Goal: Task Accomplishment & Management: Complete application form

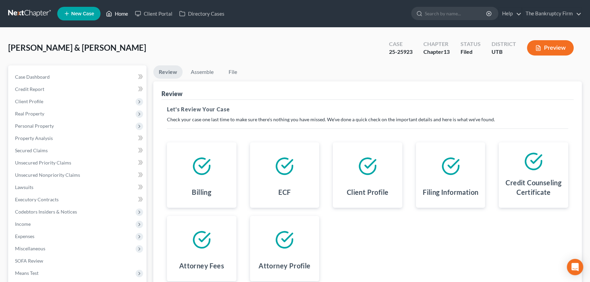
click at [120, 13] on link "Home" at bounding box center [116, 13] width 29 height 12
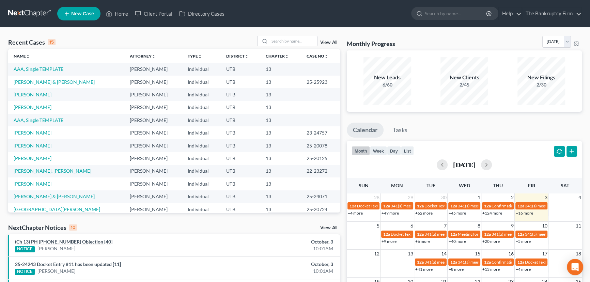
click at [75, 243] on link "(Ch 13) PH 25-20078 Objection [40]" at bounding box center [63, 242] width 97 height 6
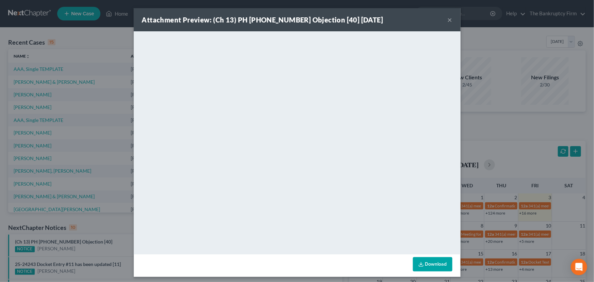
click at [99, 229] on div "Attachment Preview: (Ch 13) PH 25-20078 Objection [40] 10/03/2025 × <object ng-…" at bounding box center [297, 141] width 594 height 282
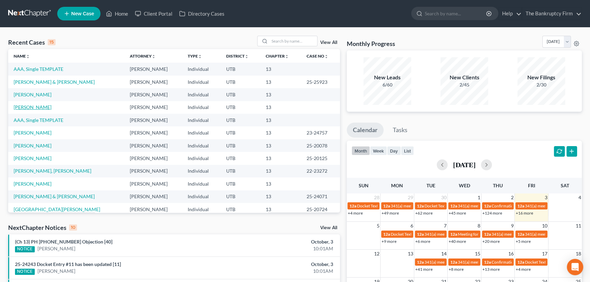
click at [34, 108] on link "[PERSON_NAME]" at bounding box center [33, 107] width 38 height 6
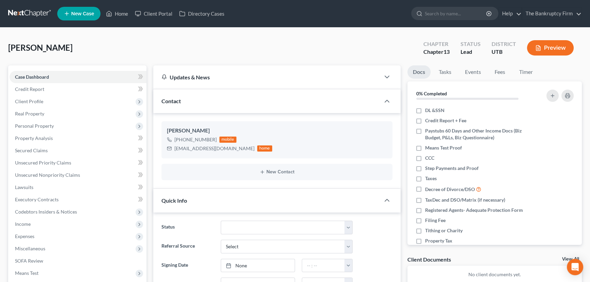
scroll to position [54, 0]
click at [31, 103] on span "Client Profile" at bounding box center [78, 101] width 137 height 12
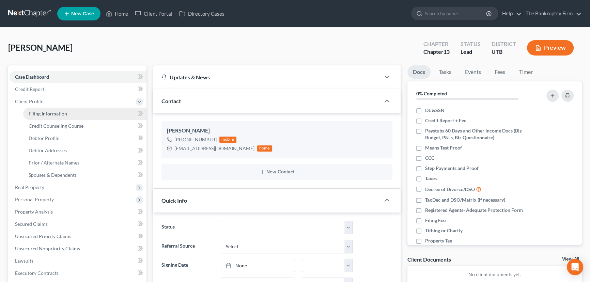
click at [51, 113] on span "Filing Information" at bounding box center [48, 114] width 38 height 6
select select "1"
select select "0"
select select "3"
select select "46"
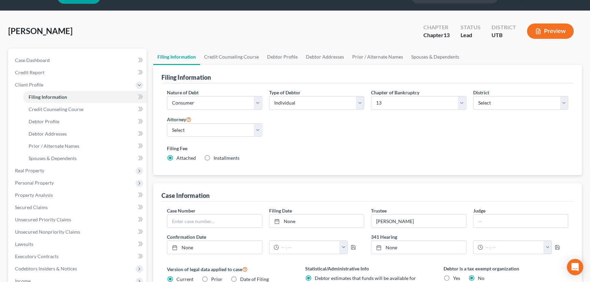
scroll to position [31, 0]
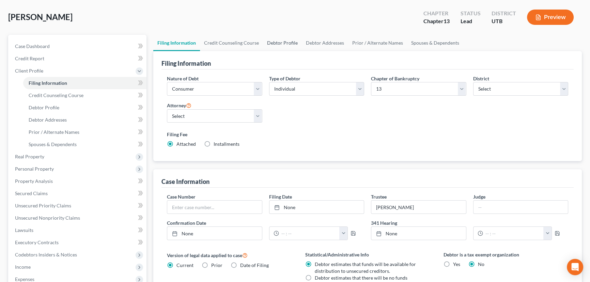
click at [281, 42] on link "Debtor Profile" at bounding box center [282, 43] width 39 height 16
select select "2"
select select "1"
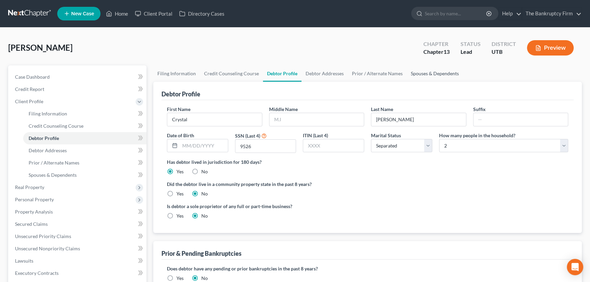
click at [428, 72] on link "Spouses & Dependents" at bounding box center [434, 73] width 56 height 16
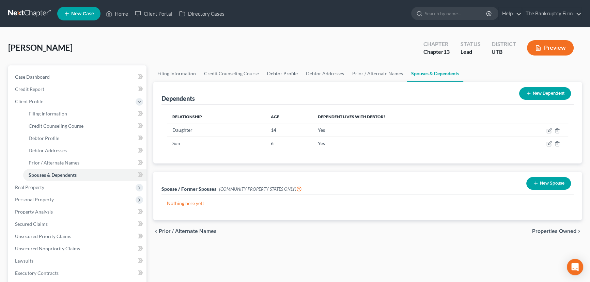
click at [272, 73] on link "Debtor Profile" at bounding box center [282, 73] width 39 height 16
select select "2"
select select "1"
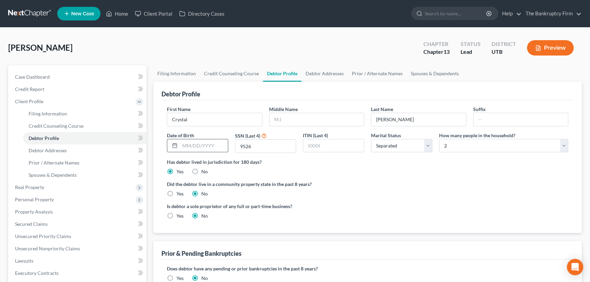
click at [191, 147] on input "text" at bounding box center [204, 145] width 48 height 13
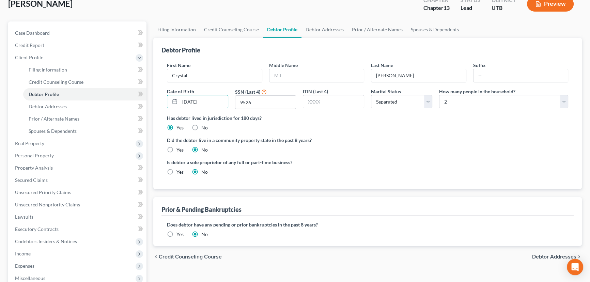
scroll to position [62, 0]
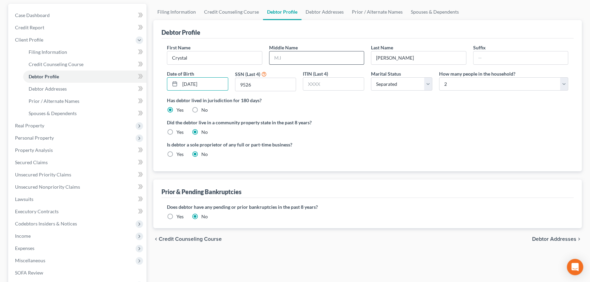
type input "12/27/1984"
click at [276, 57] on input "text" at bounding box center [316, 57] width 95 height 13
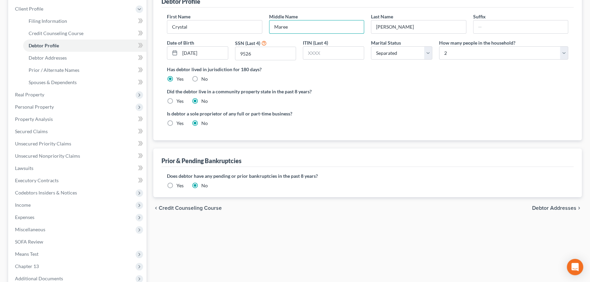
type input "Maree"
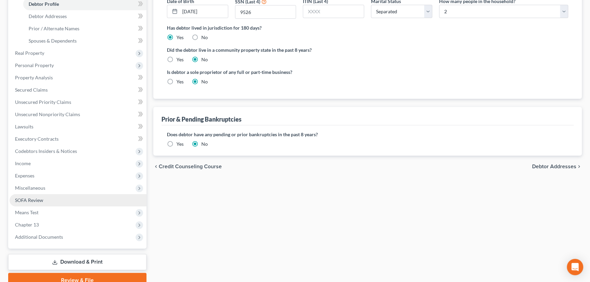
scroll to position [155, 0]
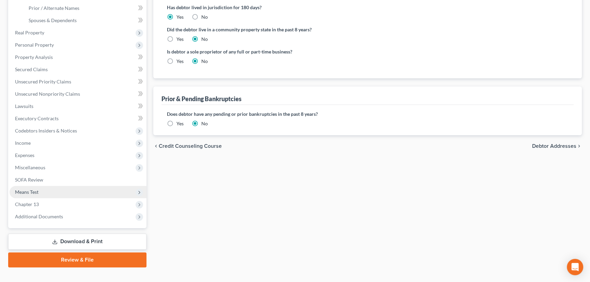
click at [33, 191] on span "Means Test" at bounding box center [26, 192] width 23 height 6
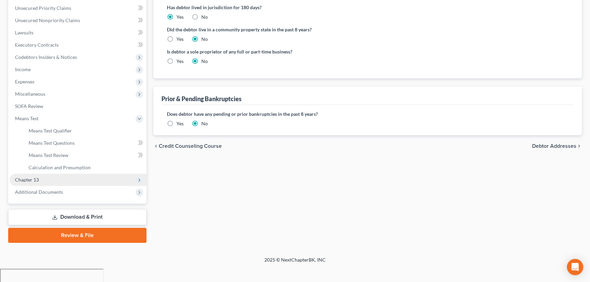
scroll to position [140, 0]
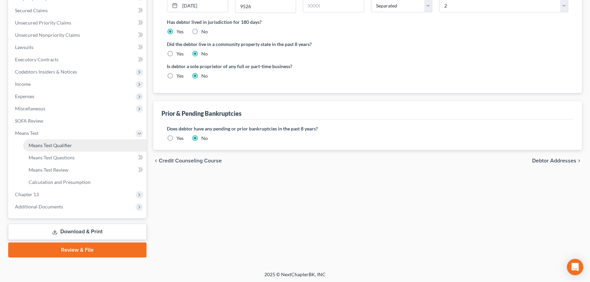
click at [64, 143] on span "Means Test Qualifier" at bounding box center [50, 145] width 43 height 6
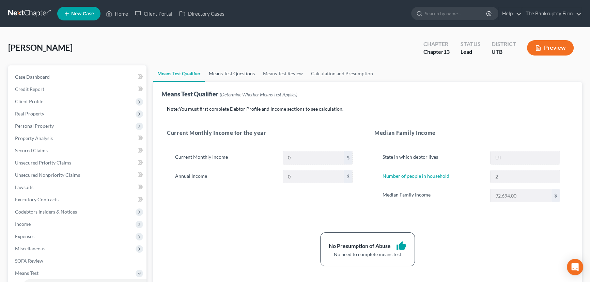
click at [237, 71] on link "Means Test Questions" at bounding box center [232, 73] width 54 height 16
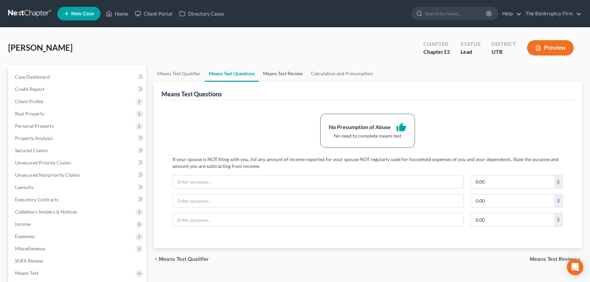
click at [278, 73] on link "Means Test Review" at bounding box center [283, 73] width 48 height 16
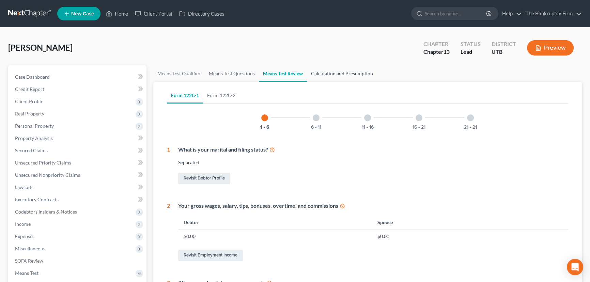
click at [327, 71] on link "Calculation and Presumption" at bounding box center [342, 73] width 70 height 16
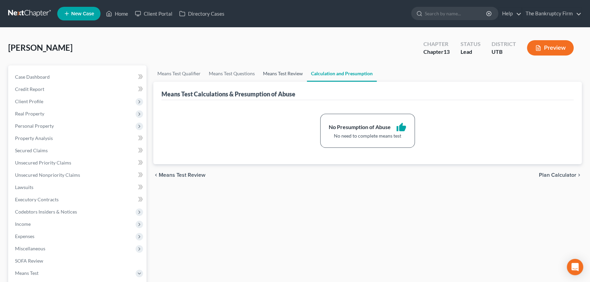
click at [282, 75] on link "Means Test Review" at bounding box center [283, 73] width 48 height 16
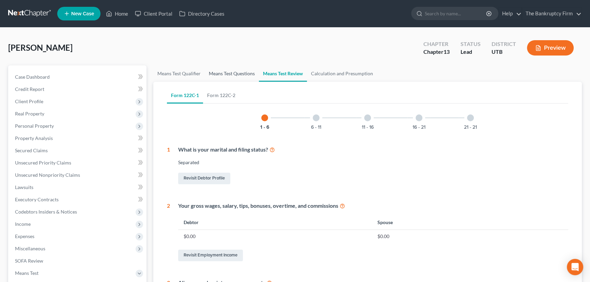
click at [235, 73] on link "Means Test Questions" at bounding box center [232, 73] width 54 height 16
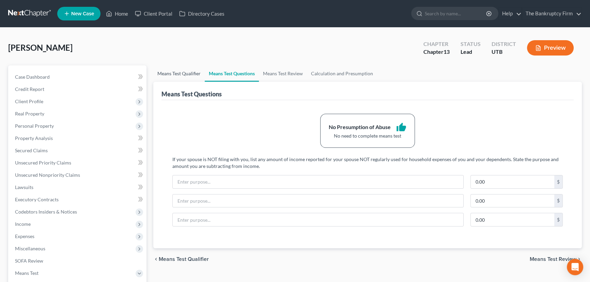
click at [181, 73] on link "Means Test Qualifier" at bounding box center [178, 73] width 51 height 16
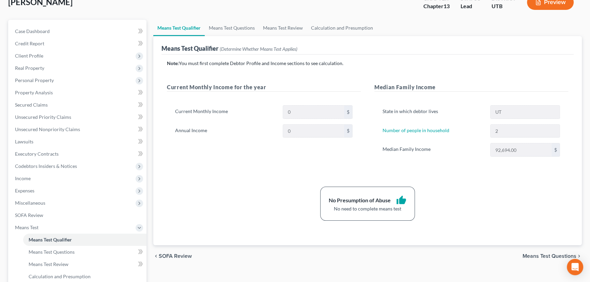
scroll to position [62, 0]
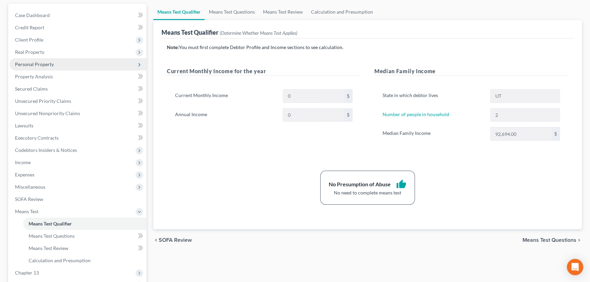
click at [37, 63] on span "Personal Property" at bounding box center [34, 64] width 39 height 6
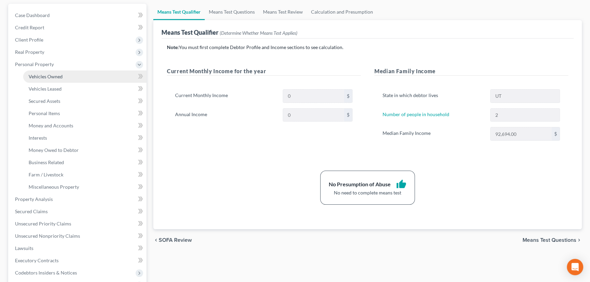
click at [44, 77] on span "Vehicles Owned" at bounding box center [46, 77] width 34 height 6
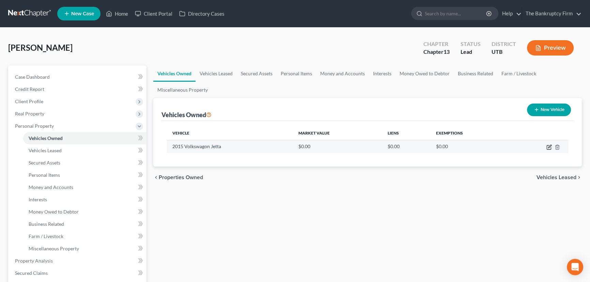
click at [549, 147] on icon "button" at bounding box center [548, 146] width 5 height 5
select select "0"
select select "11"
select select "0"
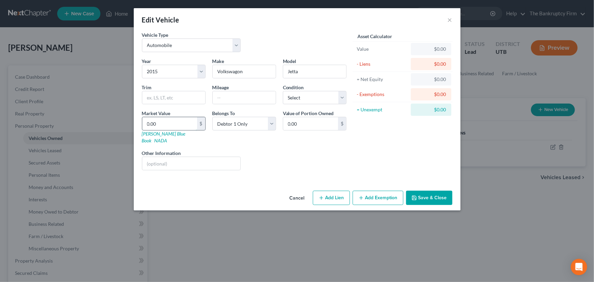
click at [174, 124] on input "0.00" at bounding box center [169, 123] width 55 height 13
type input "3"
type input "3.00"
type input "32"
type input "32.00"
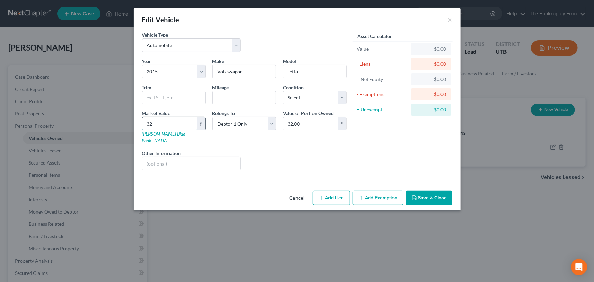
type input "325"
type input "325.00"
type input "3250"
type input "3,250.00"
type input "3,250"
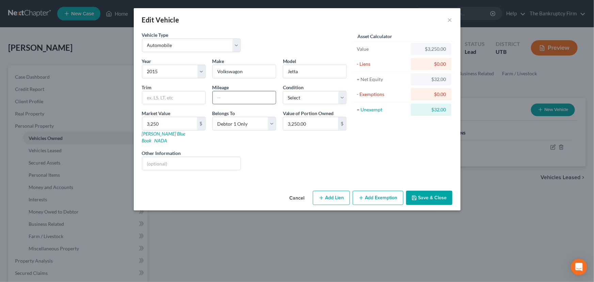
drag, startPoint x: 218, startPoint y: 99, endPoint x: 249, endPoint y: 101, distance: 31.4
click at [218, 99] on input "text" at bounding box center [244, 97] width 63 height 13
type input "160000"
click at [306, 96] on select "Select Excellent Very Good Good Fair Poor" at bounding box center [315, 98] width 64 height 14
select select "3"
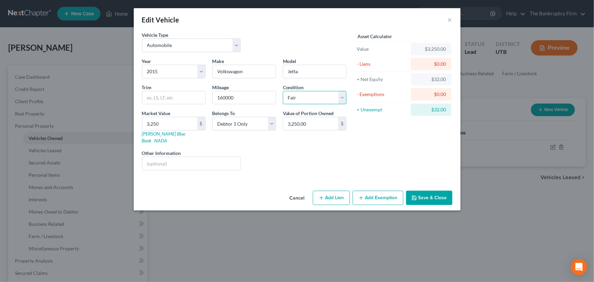
click at [283, 91] on select "Select Excellent Very Good Good Fair Poor" at bounding box center [315, 98] width 64 height 14
click at [160, 157] on input "text" at bounding box center [191, 163] width 98 height 13
type input "Manual Transmisson"
click at [432, 193] on button "Save & Close" at bounding box center [429, 198] width 46 height 14
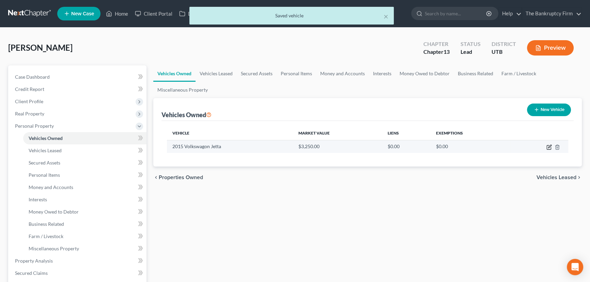
click at [548, 146] on icon "button" at bounding box center [549, 146] width 3 height 3
select select "0"
select select "11"
select select "3"
select select "0"
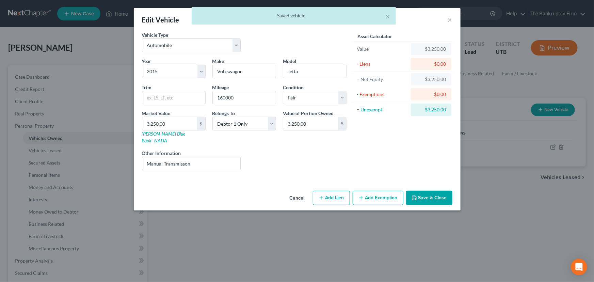
click at [385, 193] on button "Add Exemption" at bounding box center [378, 198] width 51 height 14
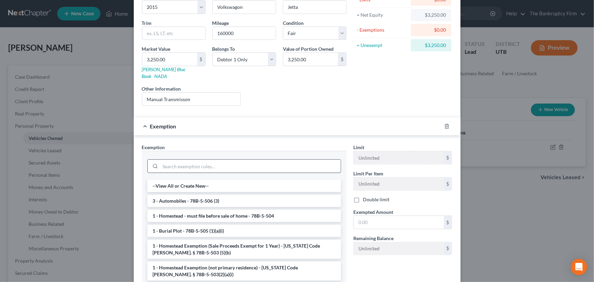
scroll to position [93, 0]
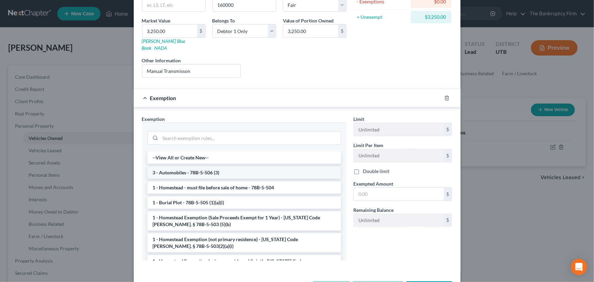
click at [172, 167] on li "3 - Automobiles - 78B-5-506 (3)" at bounding box center [244, 172] width 194 height 12
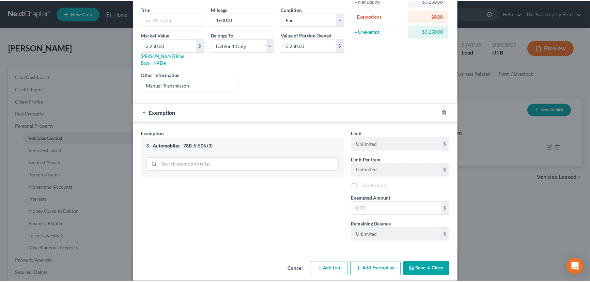
scroll to position [79, 0]
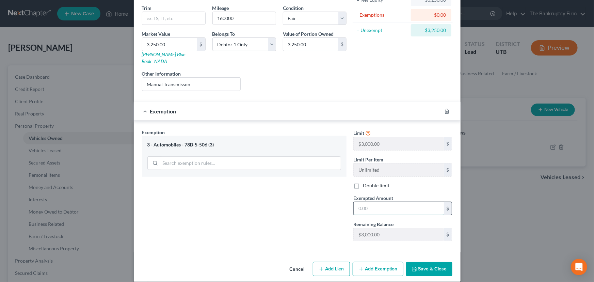
click at [359, 202] on input "text" at bounding box center [399, 208] width 90 height 13
type input "3,000"
click at [432, 262] on button "Save & Close" at bounding box center [429, 269] width 46 height 14
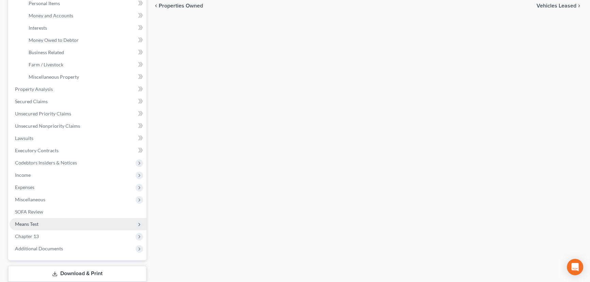
scroll to position [214, 0]
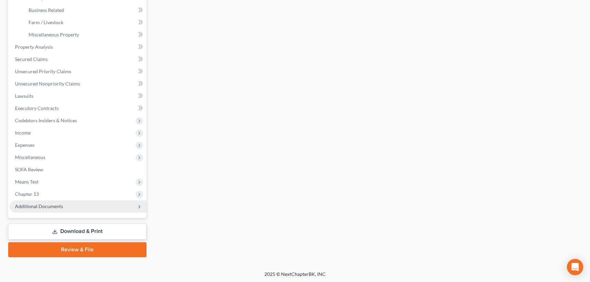
click at [48, 207] on span "Additional Documents" at bounding box center [39, 206] width 48 height 6
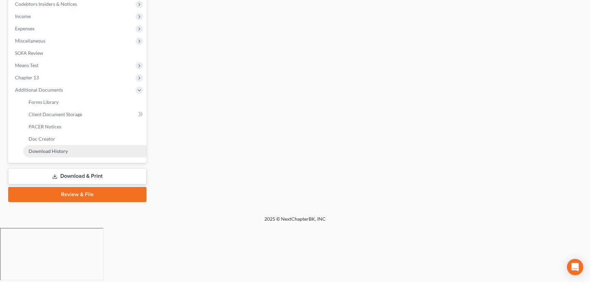
scroll to position [152, 0]
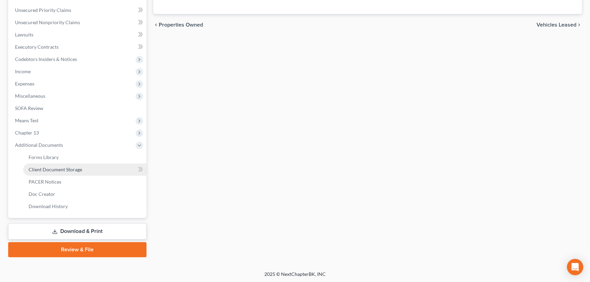
click at [64, 170] on span "Client Document Storage" at bounding box center [55, 169] width 53 height 6
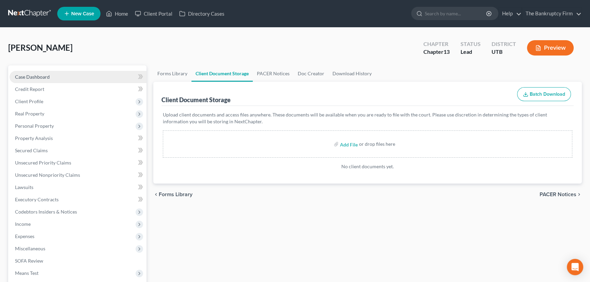
click at [39, 77] on span "Case Dashboard" at bounding box center [32, 77] width 35 height 6
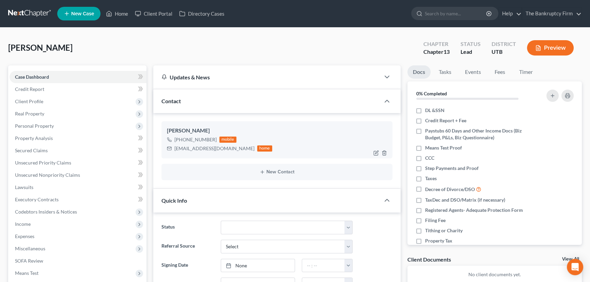
scroll to position [54, 0]
click at [222, 139] on img at bounding box center [220, 138] width 5 height 5
click at [220, 138] on img at bounding box center [220, 138] width 5 height 5
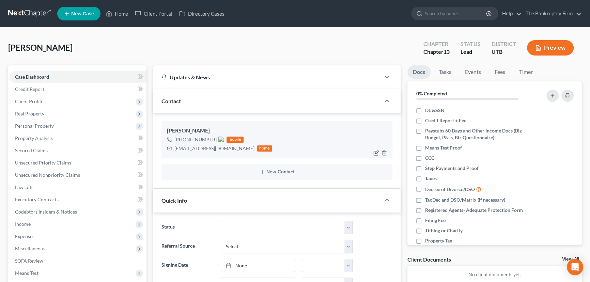
click at [376, 152] on icon "button" at bounding box center [376, 151] width 3 height 3
select select "0"
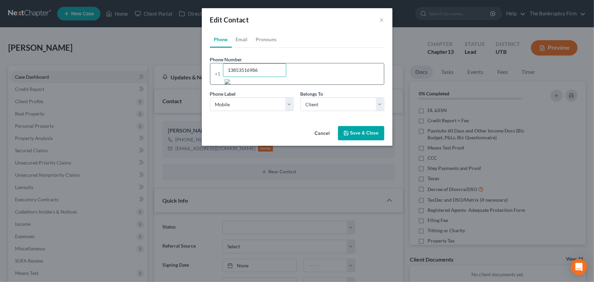
click at [242, 71] on input "13853516986" at bounding box center [254, 70] width 63 height 14
type input "13852516986"
click at [372, 126] on button "Save & Close" at bounding box center [361, 133] width 46 height 14
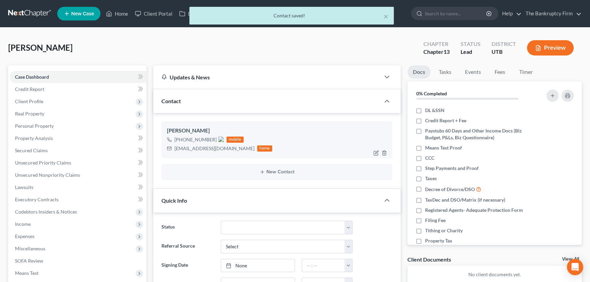
click at [219, 140] on img at bounding box center [220, 138] width 5 height 5
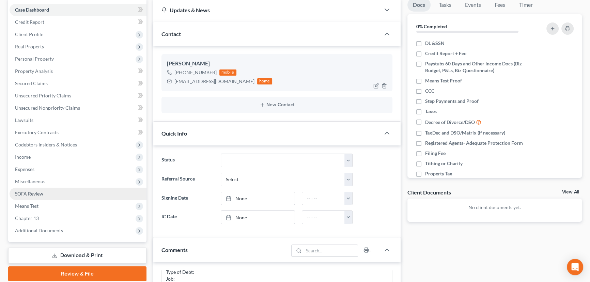
scroll to position [62, 0]
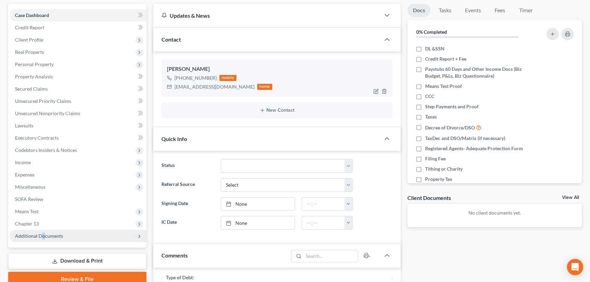
click at [43, 234] on span "Additional Documents" at bounding box center [39, 236] width 48 height 6
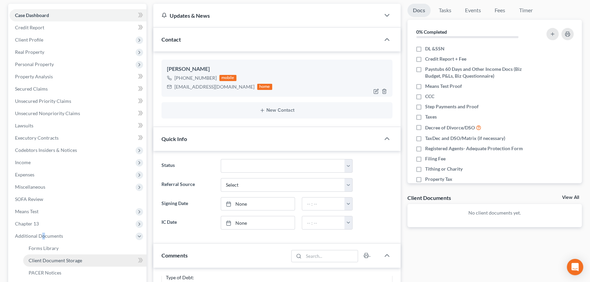
click at [75, 259] on span "Client Document Storage" at bounding box center [55, 260] width 53 height 6
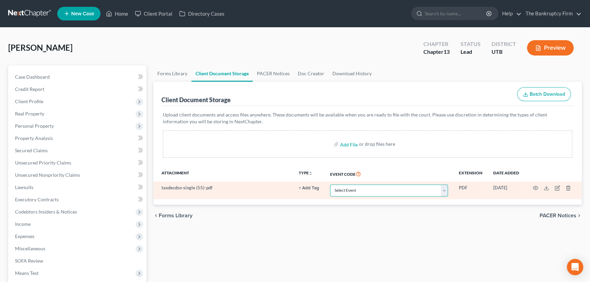
click at [388, 190] on select "Select Event Affidavit/Declaration Amended Chapter 11 Plan Amended Disclosure S…" at bounding box center [389, 190] width 118 height 12
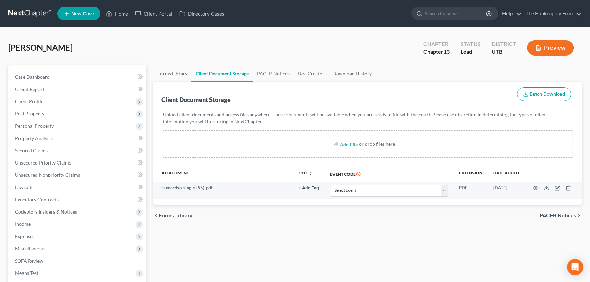
click at [259, 138] on div "Add File or drop files here" at bounding box center [367, 143] width 409 height 27
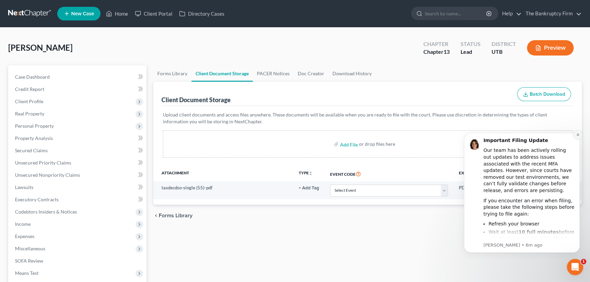
click at [577, 135] on icon "Dismiss notification" at bounding box center [577, 134] width 2 height 2
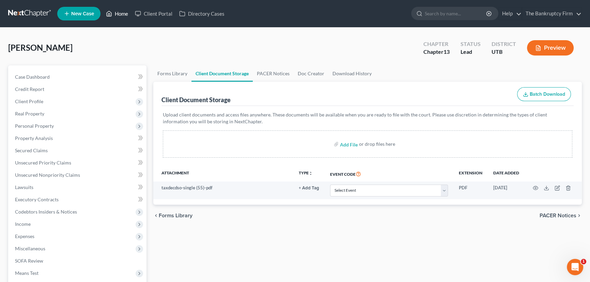
drag, startPoint x: 122, startPoint y: 12, endPoint x: 199, endPoint y: 39, distance: 82.0
click at [122, 12] on link "Home" at bounding box center [116, 13] width 29 height 12
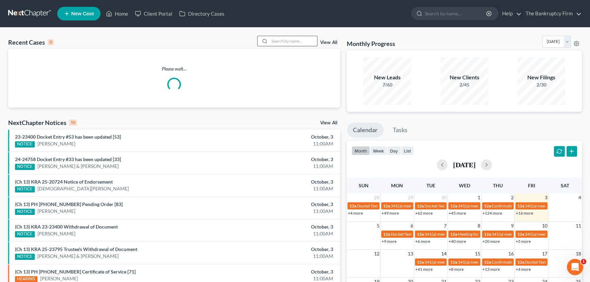
click at [273, 41] on input "search" at bounding box center [293, 41] width 48 height 10
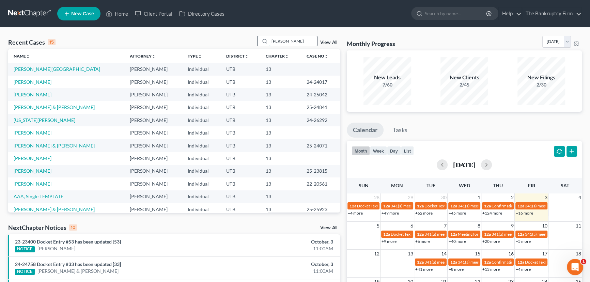
type input "Nelson"
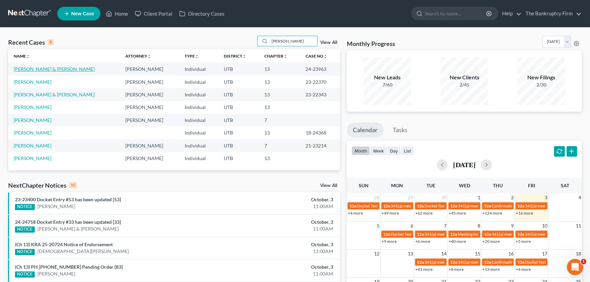
click at [62, 69] on link "[PERSON_NAME] & [PERSON_NAME]" at bounding box center [54, 69] width 81 height 6
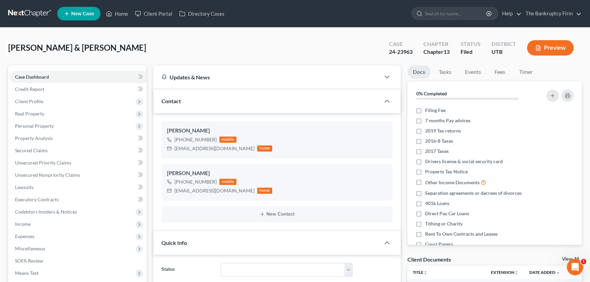
click at [565, 258] on link "View All" at bounding box center [570, 259] width 17 height 5
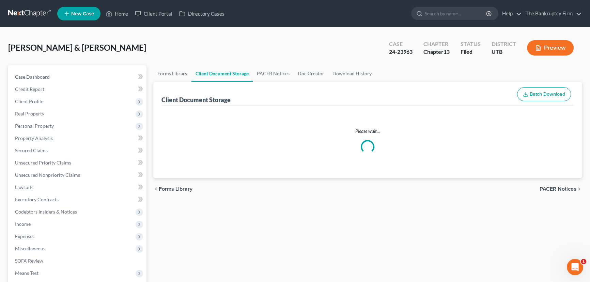
select select "30"
select select "26"
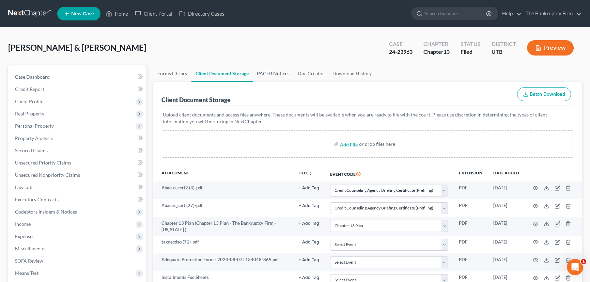
click at [269, 72] on link "PACER Notices" at bounding box center [273, 73] width 41 height 16
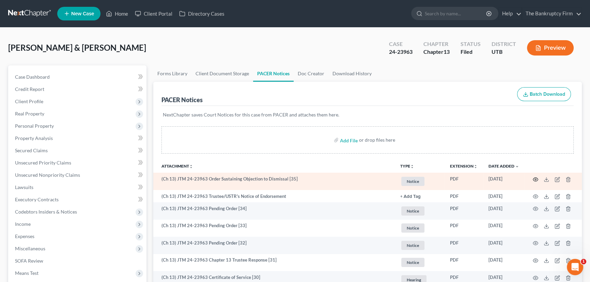
click at [535, 177] on icon "button" at bounding box center [534, 179] width 5 height 5
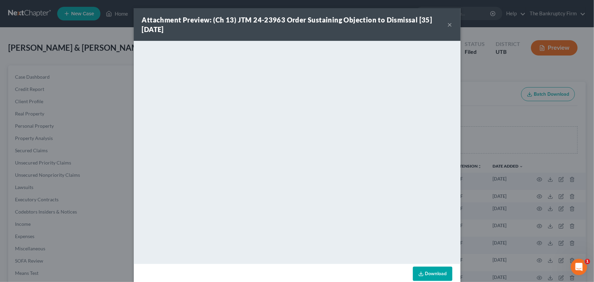
click at [449, 24] on button "×" at bounding box center [450, 24] width 5 height 8
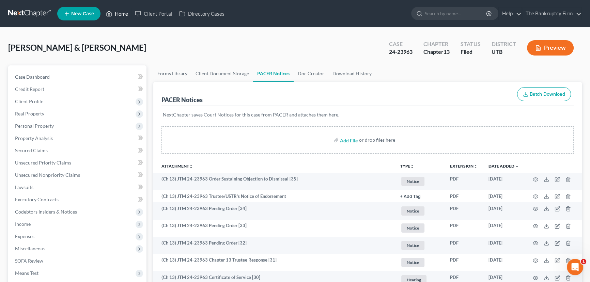
click at [122, 14] on link "Home" at bounding box center [116, 13] width 29 height 12
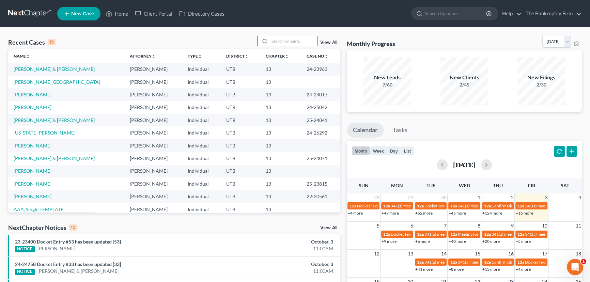
click at [277, 41] on input "search" at bounding box center [293, 41] width 48 height 10
type input "Neilson"
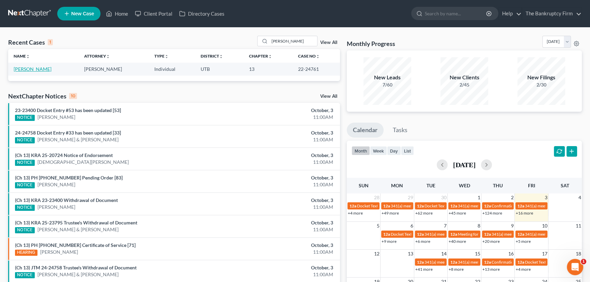
click at [27, 69] on link "[PERSON_NAME]" at bounding box center [33, 69] width 38 height 6
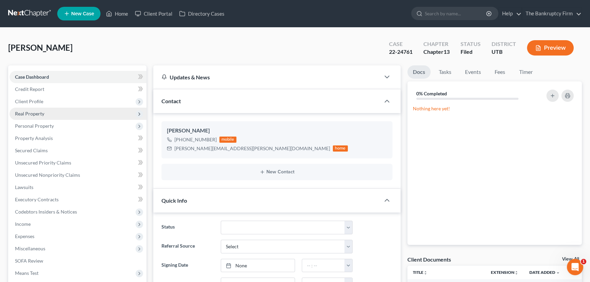
scroll to position [85, 0]
click at [33, 113] on span "Real Property" at bounding box center [29, 114] width 29 height 6
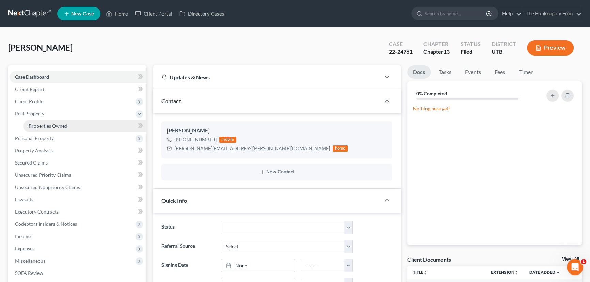
click at [58, 123] on span "Properties Owned" at bounding box center [48, 126] width 39 height 6
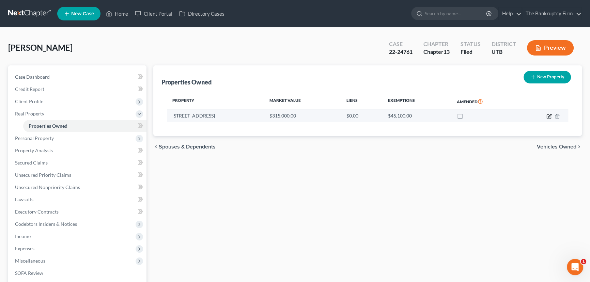
click at [549, 114] on icon "button" at bounding box center [548, 116] width 5 height 5
select select "46"
select select "28"
select select "4"
select select "0"
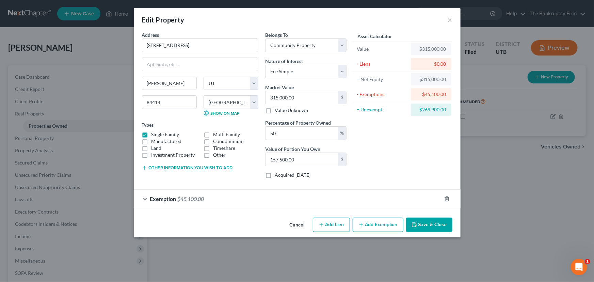
click at [420, 225] on button "Save & Close" at bounding box center [429, 225] width 46 height 14
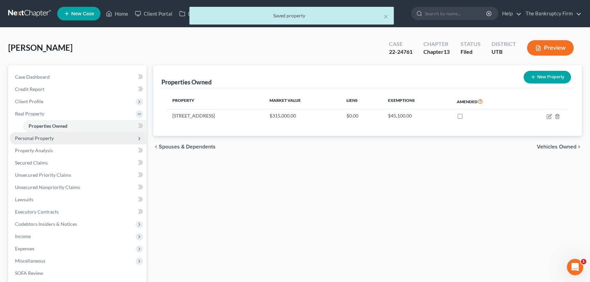
click at [45, 136] on span "Personal Property" at bounding box center [34, 138] width 39 height 6
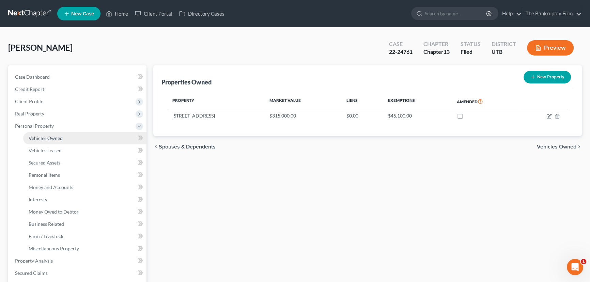
click at [62, 140] on link "Vehicles Owned" at bounding box center [84, 138] width 123 height 12
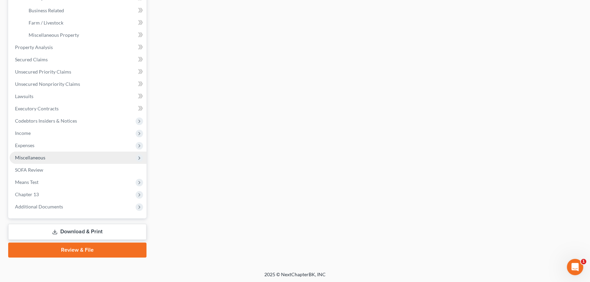
scroll to position [214, 0]
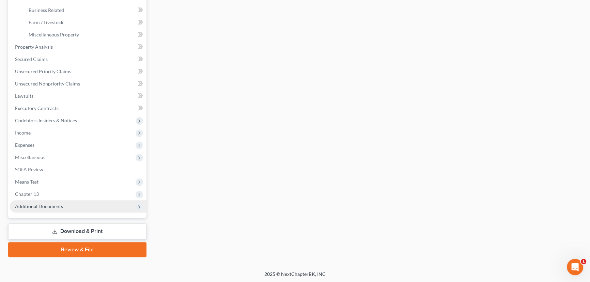
click at [41, 207] on span "Additional Documents" at bounding box center [39, 206] width 48 height 6
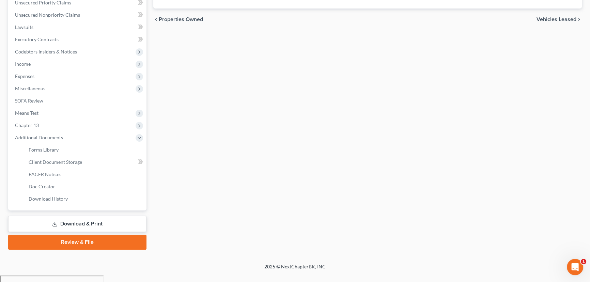
scroll to position [152, 0]
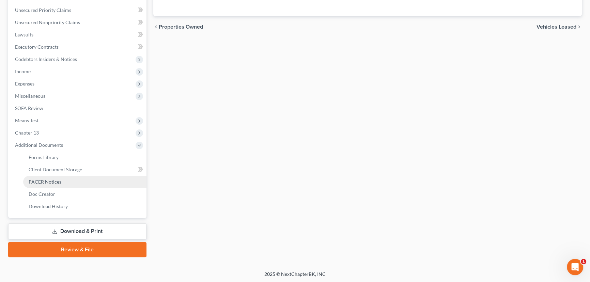
click at [51, 180] on span "PACER Notices" at bounding box center [45, 182] width 33 height 6
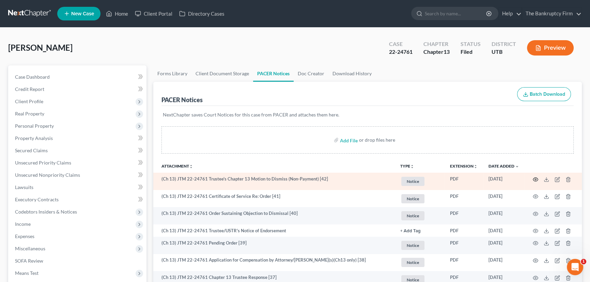
click at [534, 178] on icon "button" at bounding box center [534, 179] width 5 height 5
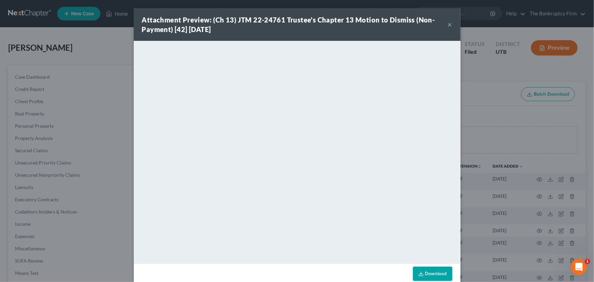
drag, startPoint x: 448, startPoint y: 25, endPoint x: 45, endPoint y: 222, distance: 448.9
click at [448, 25] on button "×" at bounding box center [450, 24] width 5 height 8
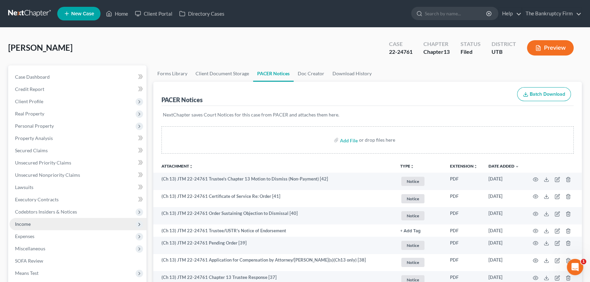
click at [21, 223] on span "Income" at bounding box center [23, 224] width 16 height 6
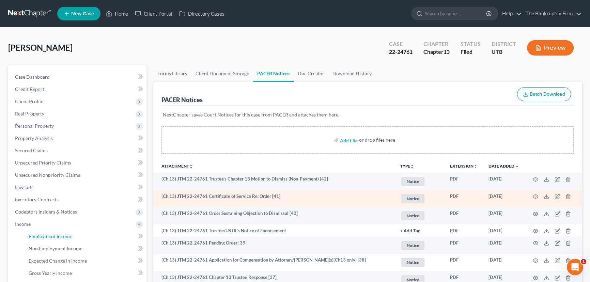
drag, startPoint x: 54, startPoint y: 234, endPoint x: 228, endPoint y: 202, distance: 176.5
click at [54, 234] on span "Employment Income" at bounding box center [51, 236] width 44 height 6
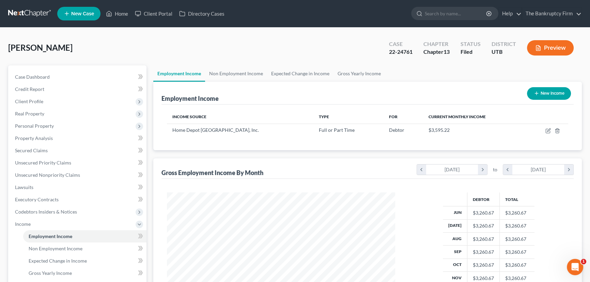
scroll to position [122, 242]
click at [239, 74] on link "Non Employment Income" at bounding box center [236, 73] width 62 height 16
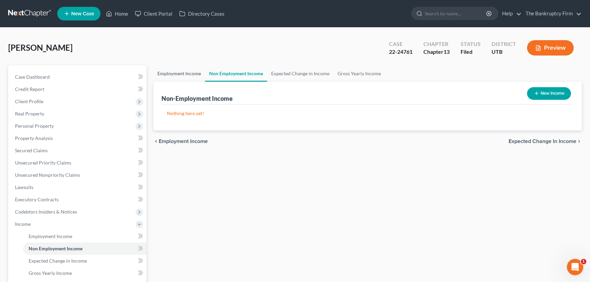
click at [167, 74] on link "Employment Income" at bounding box center [179, 73] width 52 height 16
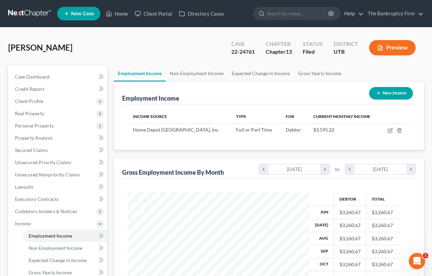
scroll to position [340264, 340212]
click at [123, 14] on link "Home" at bounding box center [116, 13] width 29 height 12
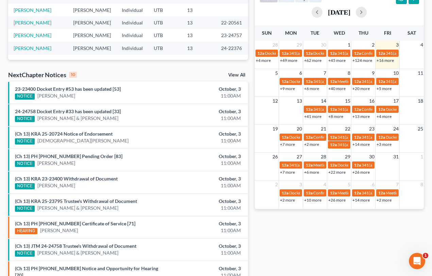
scroll to position [155, 0]
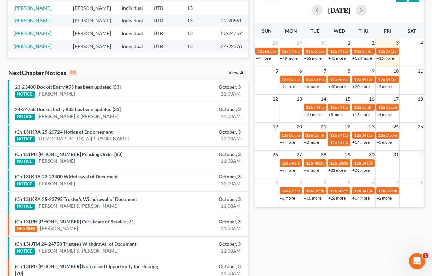
click at [87, 87] on link "23-23400 Docket Entry #53 has been updated [53]" at bounding box center [68, 87] width 106 height 6
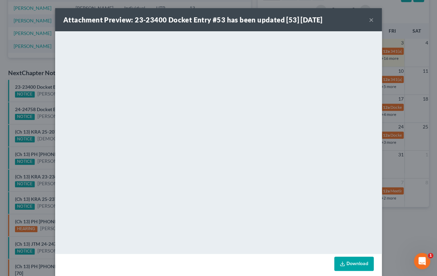
click at [44, 101] on div "Attachment Preview: 23-23400 Docket Entry #53 has been updated [53] 10/03/2025 …" at bounding box center [218, 138] width 437 height 276
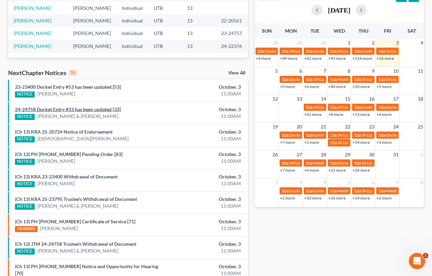
click at [48, 109] on link "24-24758 Docket Entry #33 has been updated [33]" at bounding box center [68, 110] width 106 height 6
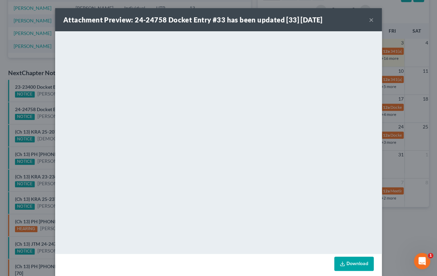
click at [43, 101] on div "Attachment Preview: 24-24758 Docket Entry #33 has been updated [33] 10/03/2025 …" at bounding box center [218, 138] width 437 height 276
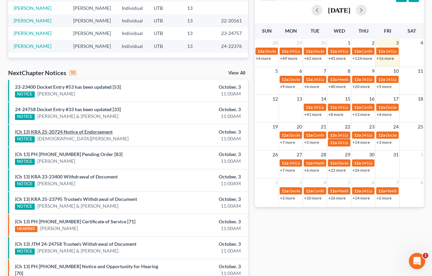
click at [66, 131] on link "(Ch 13) KRA 25-20724 Notice of Endorsement" at bounding box center [64, 132] width 98 height 6
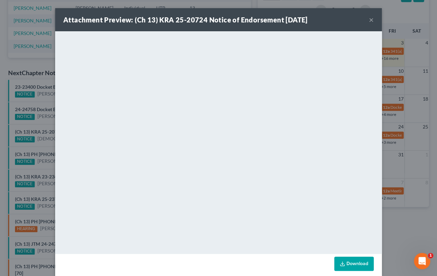
click at [41, 123] on div "Attachment Preview: (Ch 13) KRA 25-20724 Notice of Endorsement 10/03/2025 × <ob…" at bounding box center [218, 138] width 437 height 276
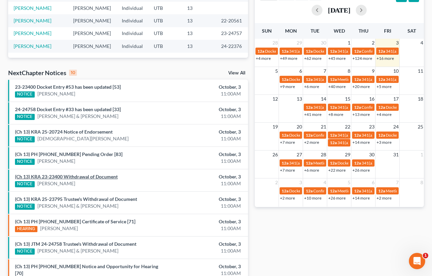
click at [53, 177] on link "(Ch 13) KRA 23-23400 Withdrawal of Document" at bounding box center [66, 177] width 103 height 6
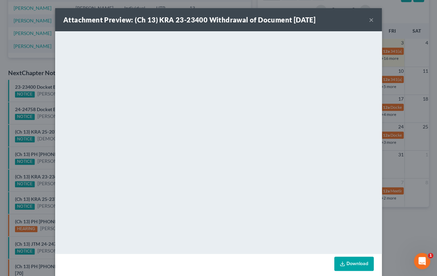
click at [40, 189] on div "Attachment Preview: (Ch 13) KRA 23-23400 Withdrawal of Document 10/03/2025 × <o…" at bounding box center [218, 138] width 437 height 276
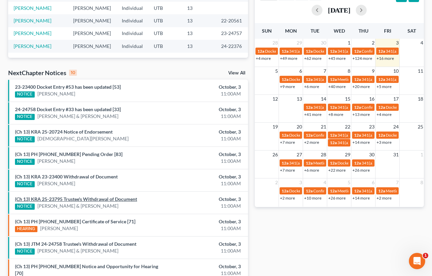
click at [66, 198] on link "(Ch 13) KRA 25-23795 Trustee's Withdrawal of Document" at bounding box center [76, 199] width 122 height 6
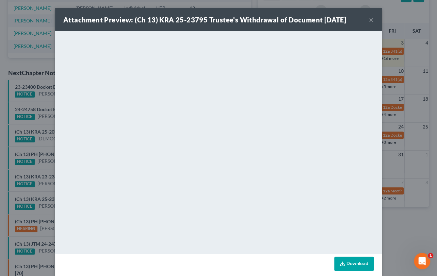
click at [42, 169] on div "Attachment Preview: (Ch 13) KRA 25-23795 Trustee's Withdrawal of Document 10/03…" at bounding box center [218, 138] width 437 height 276
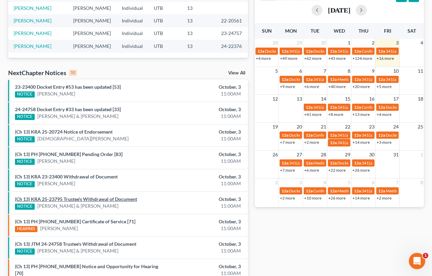
click at [77, 198] on link "(Ch 13) KRA 25-23795 Trustee's Withdrawal of Document" at bounding box center [76, 199] width 122 height 6
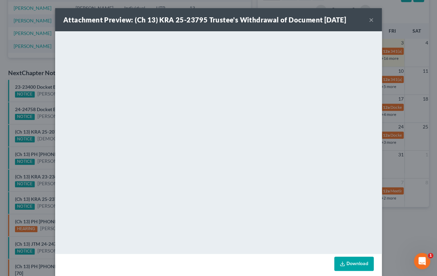
click at [46, 191] on div "Attachment Preview: (Ch 13) KRA 25-23795 Trustee's Withdrawal of Document 10/03…" at bounding box center [218, 138] width 437 height 276
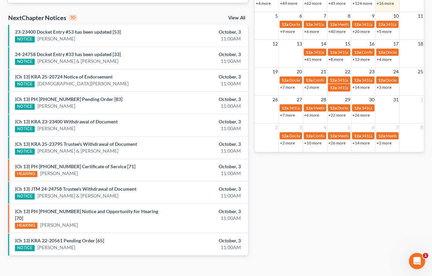
scroll to position [212, 0]
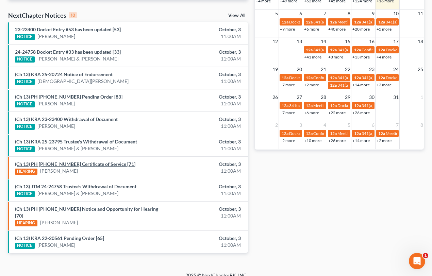
click at [70, 164] on link "(Ch 13) PH 23-24757 Certificate of Service [71]" at bounding box center [75, 164] width 120 height 6
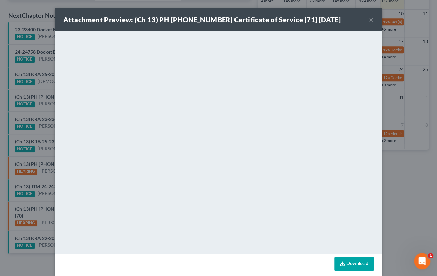
click at [44, 176] on div "Attachment Preview: (Ch 13) PH 23-24757 Certificate of Service [71] 10/03/2025 …" at bounding box center [218, 138] width 437 height 276
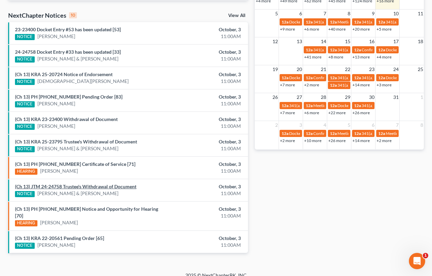
click at [89, 186] on link "(Ch 13) JTM 24-24758 Trustee's Withdrawal of Document" at bounding box center [76, 187] width 122 height 6
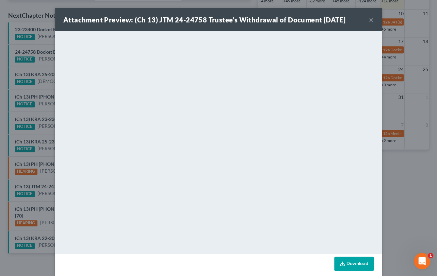
click at [44, 177] on div "Attachment Preview: (Ch 13) JTM 24-24758 Trustee's Withdrawal of Document 10/03…" at bounding box center [218, 138] width 437 height 276
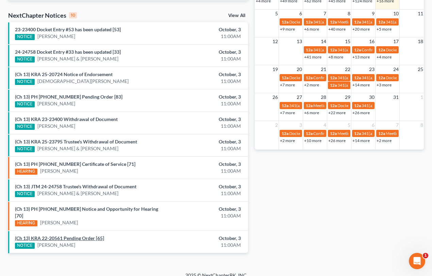
click at [77, 236] on link "(Ch 13) KRA 22-20561 Pending Order [65]" at bounding box center [59, 239] width 89 height 6
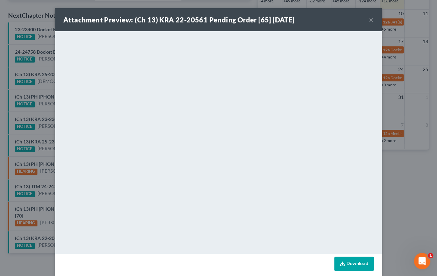
click at [42, 192] on div "Attachment Preview: (Ch 13) KRA 22-20561 Pending Order [65] 10/03/2025 × <objec…" at bounding box center [218, 138] width 437 height 276
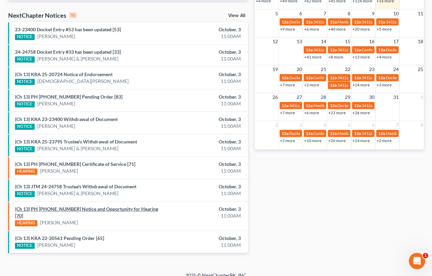
click at [92, 208] on link "(Ch 13) PH 23-24757 Notice and Opportunity for Hearing [70]" at bounding box center [86, 212] width 143 height 13
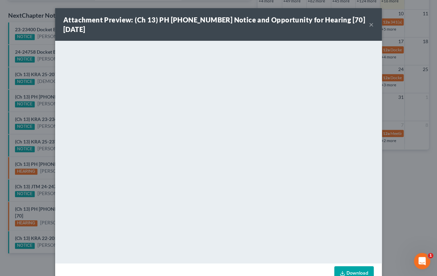
click at [370, 26] on button "×" at bounding box center [371, 24] width 5 height 8
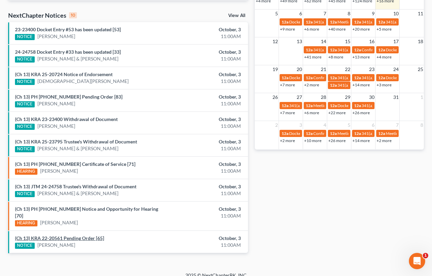
click at [73, 236] on link "(Ch 13) KRA 22-20561 Pending Order [65]" at bounding box center [59, 239] width 89 height 6
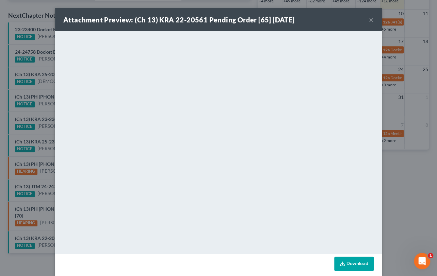
click at [43, 221] on div "Attachment Preview: (Ch 13) KRA 22-20561 Pending Order [65] 10/03/2025 × <objec…" at bounding box center [218, 138] width 437 height 276
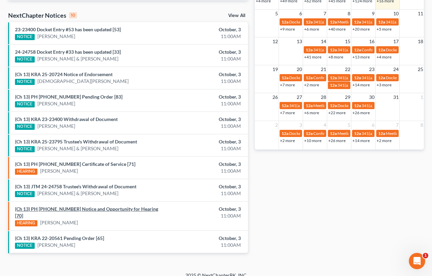
click at [71, 211] on link "(Ch 13) PH 23-24757 Notice and Opportunity for Hearing [70]" at bounding box center [86, 212] width 143 height 13
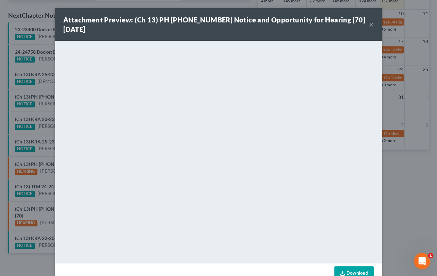
click at [50, 200] on div "Attachment Preview: (Ch 13) PH 23-24757 Notice and Opportunity for Hearing [70]…" at bounding box center [218, 138] width 437 height 276
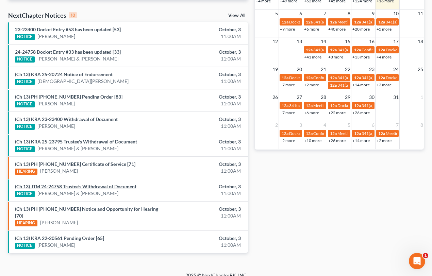
click at [51, 184] on link "(Ch 13) JTM 24-24758 Trustee's Withdrawal of Document" at bounding box center [76, 187] width 122 height 6
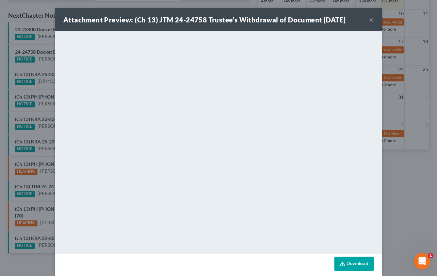
click at [45, 177] on div "Attachment Preview: (Ch 13) JTM 24-24758 Trustee's Withdrawal of Document 10/03…" at bounding box center [218, 138] width 437 height 276
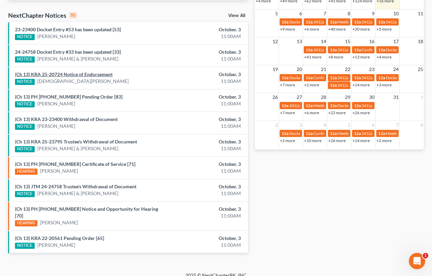
click at [81, 74] on link "(Ch 13) KRA 25-20724 Notice of Endorsement" at bounding box center [64, 74] width 98 height 6
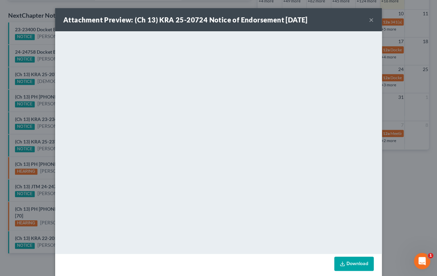
click at [50, 68] on div "Attachment Preview: (Ch 13) KRA 25-20724 Notice of Endorsement 10/03/2025 × <ob…" at bounding box center [218, 138] width 437 height 276
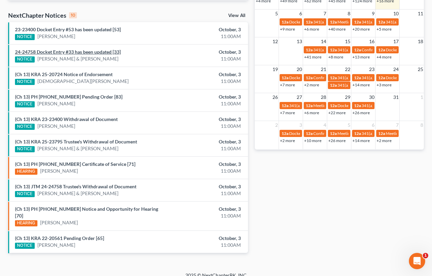
click at [47, 52] on link "24-24758 Docket Entry #33 has been updated [33]" at bounding box center [68, 52] width 106 height 6
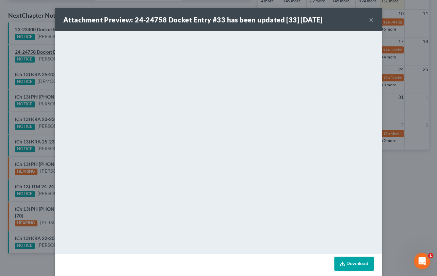
click at [42, 45] on div "Attachment Preview: 24-24758 Docket Entry #33 has been updated [33] 10/03/2025 …" at bounding box center [218, 138] width 437 height 276
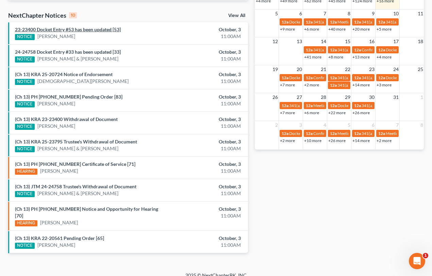
click at [49, 29] on link "23-23400 Docket Entry #53 has been updated [53]" at bounding box center [68, 30] width 106 height 6
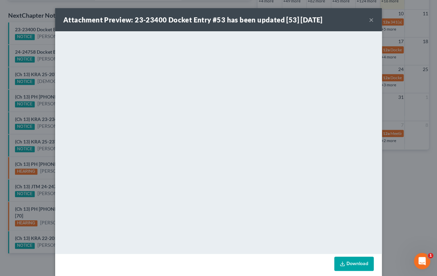
click at [41, 45] on div "Attachment Preview: 23-23400 Docket Entry #53 has been updated [53] 10/03/2025 …" at bounding box center [218, 138] width 437 height 276
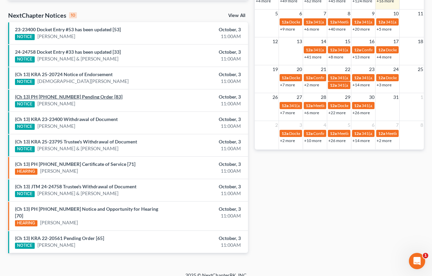
click at [54, 96] on link "(Ch 13) PH 24-22376 Pending Order [83]" at bounding box center [69, 97] width 108 height 6
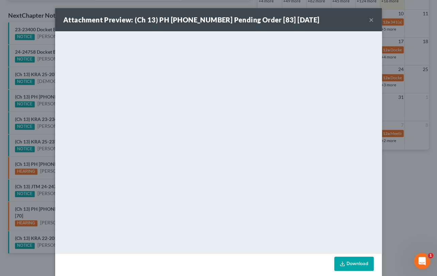
click at [40, 89] on div "Attachment Preview: (Ch 13) PH 24-22376 Pending Order [83] 10/03/2025 × <object…" at bounding box center [218, 138] width 437 height 276
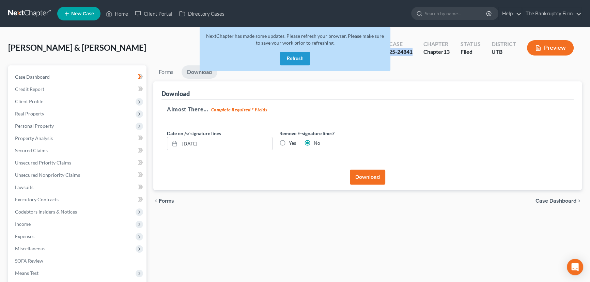
click at [293, 60] on button "Refresh" at bounding box center [295, 59] width 30 height 14
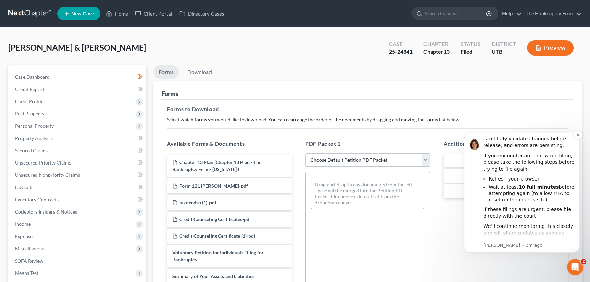
scroll to position [48, 0]
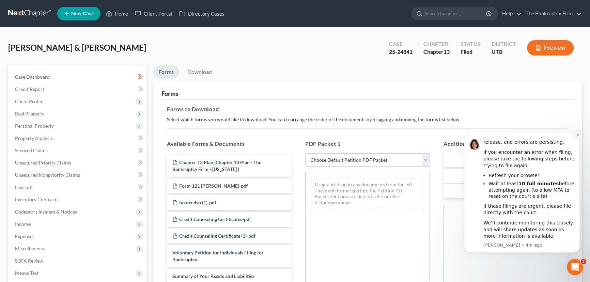
click at [576, 135] on icon "Dismiss notification" at bounding box center [578, 135] width 4 height 4
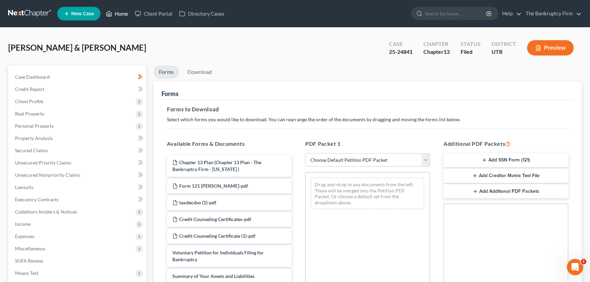
click at [121, 14] on link "Home" at bounding box center [116, 13] width 29 height 12
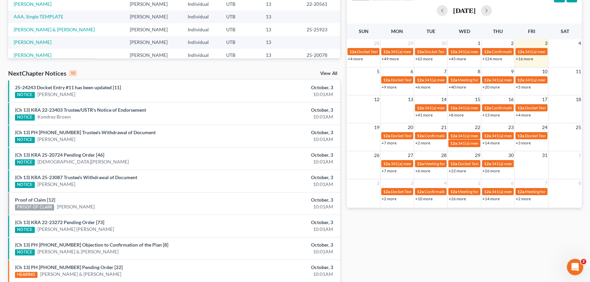
scroll to position [155, 0]
click at [81, 86] on link "25-24243 Docket Entry #11 has been updated [11]" at bounding box center [68, 87] width 106 height 6
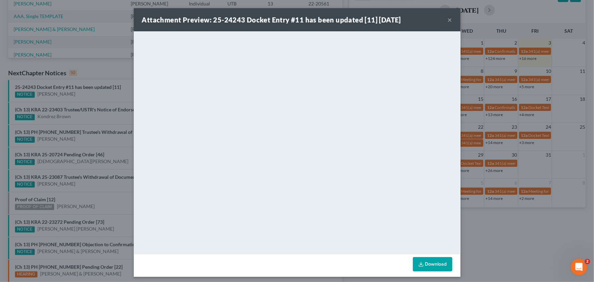
click at [81, 95] on div "Attachment Preview: 25-24243 Docket Entry #11 has been updated [11] 10/03/2025 …" at bounding box center [297, 141] width 594 height 282
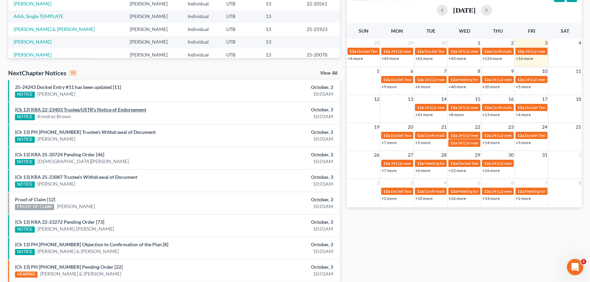
click at [80, 110] on link "(Ch 13) KRA 22-23403 Trustee/USTR's Notice of Endorsement" at bounding box center [80, 110] width 131 height 6
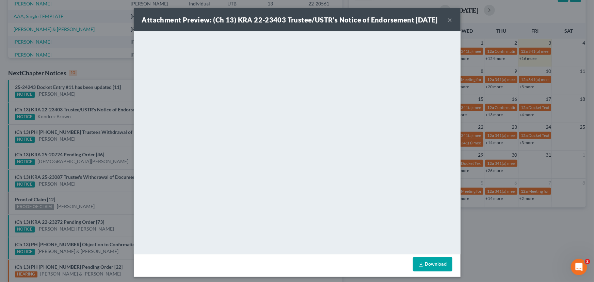
drag, startPoint x: 81, startPoint y: 117, endPoint x: 83, endPoint y: 121, distance: 4.4
click at [81, 117] on div "Attachment Preview: (Ch 13) KRA 22-23403 Trustee/USTR's Notice of Endorsement 1…" at bounding box center [297, 141] width 594 height 282
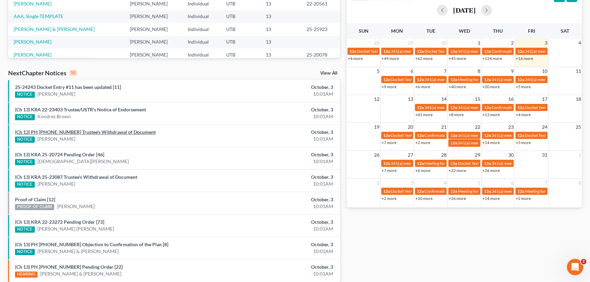
click at [82, 133] on link "(Ch 13) PH 25-24243 Trustee's Withdrawal of Document" at bounding box center [85, 132] width 141 height 6
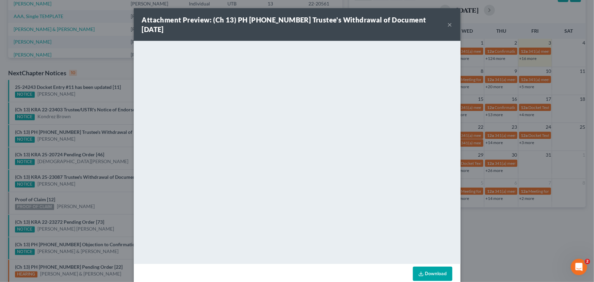
click at [80, 138] on div "Attachment Preview: (Ch 13) PH 25-24243 Trustee's Withdrawal of Document 10/03/…" at bounding box center [297, 141] width 594 height 282
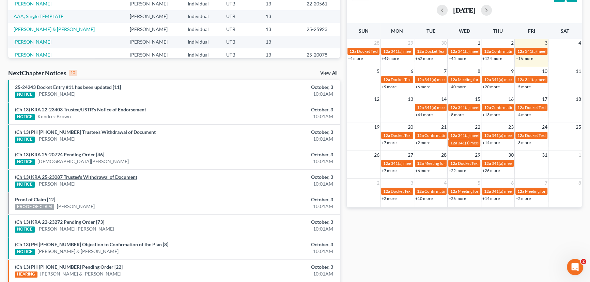
click at [85, 176] on link "(Ch 13) KRA 25-23087 Trustee's Withdrawal of Document" at bounding box center [76, 177] width 122 height 6
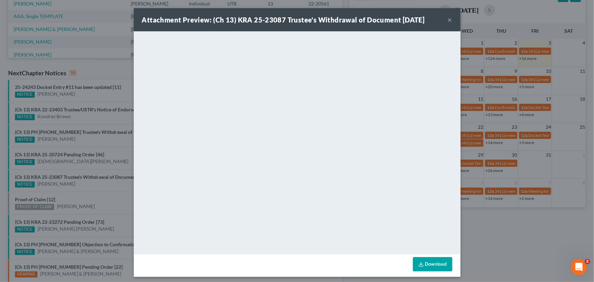
click at [83, 186] on div "Attachment Preview: (Ch 13) KRA 25-23087 Trustee's Withdrawal of Document 10/03…" at bounding box center [297, 141] width 594 height 282
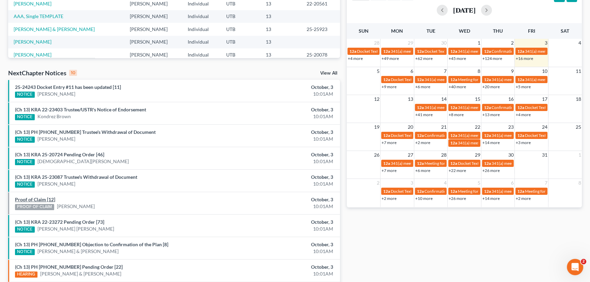
click at [41, 197] on link "Proof of Claim [12]" at bounding box center [35, 199] width 40 height 6
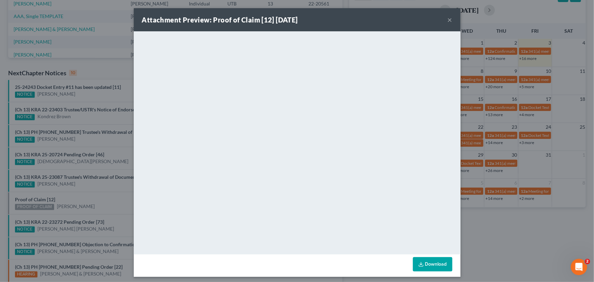
click at [86, 199] on div "Attachment Preview: Proof of Claim [12] 10/03/2025 × <object ng-attr-data='http…" at bounding box center [297, 141] width 594 height 282
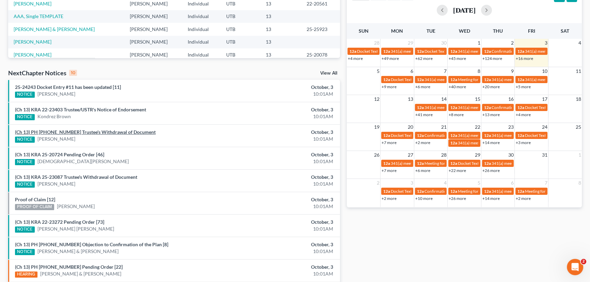
click at [90, 131] on link "(Ch 13) PH 25-24243 Trustee's Withdrawal of Document" at bounding box center [85, 132] width 141 height 6
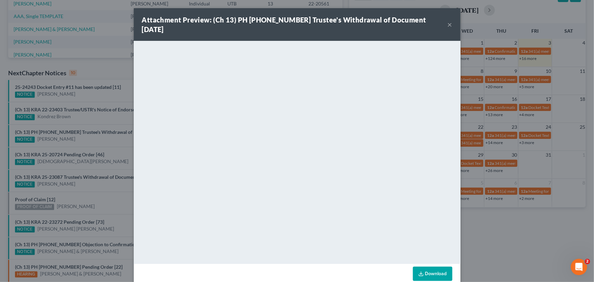
click at [95, 140] on div "Attachment Preview: (Ch 13) PH 25-24243 Trustee's Withdrawal of Document 10/03/…" at bounding box center [297, 141] width 594 height 282
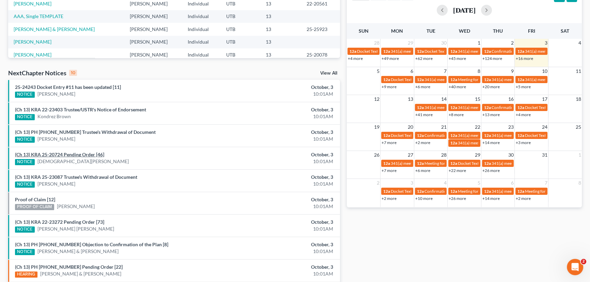
click at [83, 155] on link "(Ch 13) KRA 25-20724 Pending Order [46]" at bounding box center [59, 154] width 89 height 6
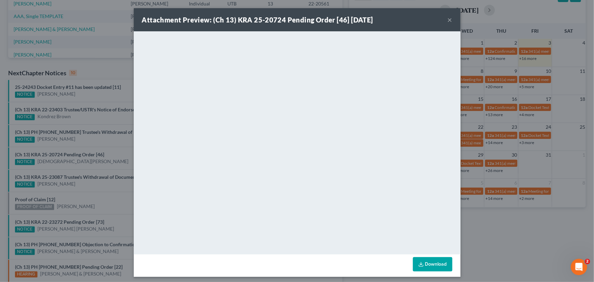
click at [448, 21] on button "×" at bounding box center [450, 20] width 5 height 8
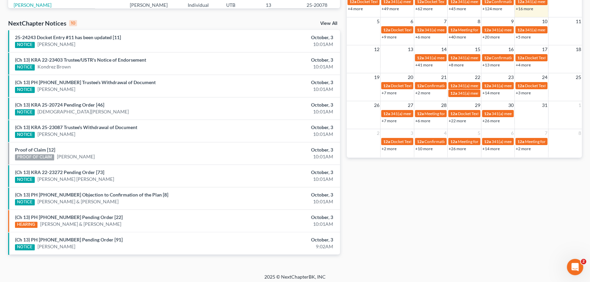
scroll to position [207, 0]
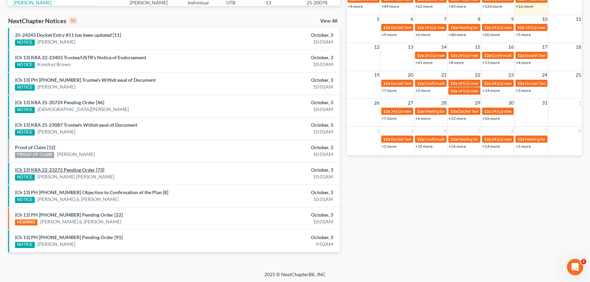
click at [80, 170] on link "(Ch 13) KRA 22-23272 Pending Order [73]" at bounding box center [59, 170] width 89 height 6
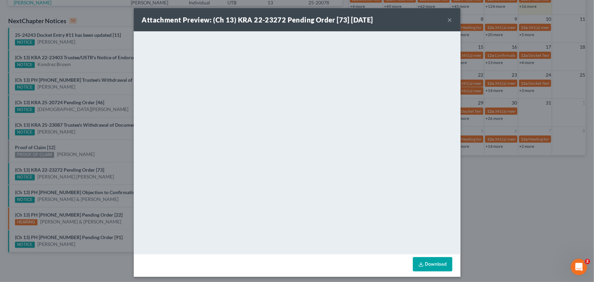
click at [99, 154] on div "Attachment Preview: (Ch 13) KRA 22-23272 Pending Order [73] 10/03/2025 × <objec…" at bounding box center [297, 141] width 594 height 282
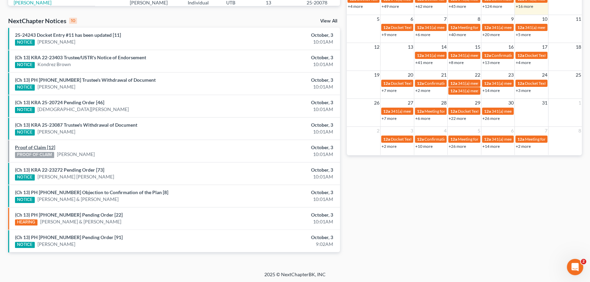
click at [41, 146] on link "Proof of Claim [12]" at bounding box center [35, 147] width 40 height 6
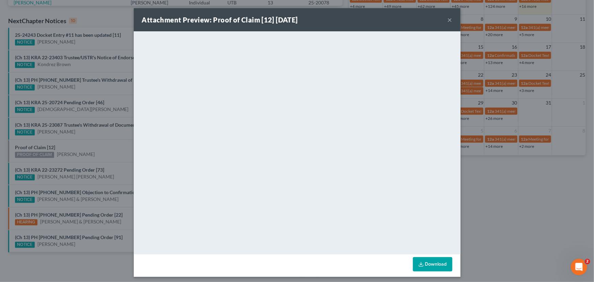
click at [84, 147] on div "Attachment Preview: Proof of Claim [12] 10/03/2025 × <object ng-attr-data='http…" at bounding box center [297, 141] width 594 height 282
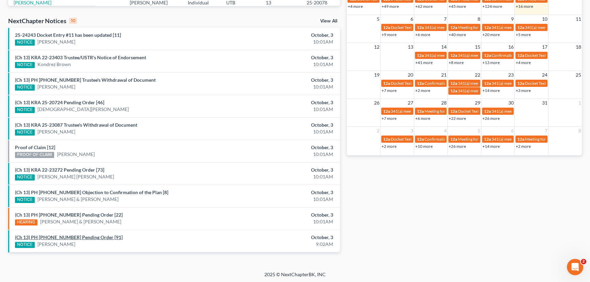
click at [68, 236] on link "(Ch 13) PH 25-20913 Pending Order [91]" at bounding box center [69, 237] width 108 height 6
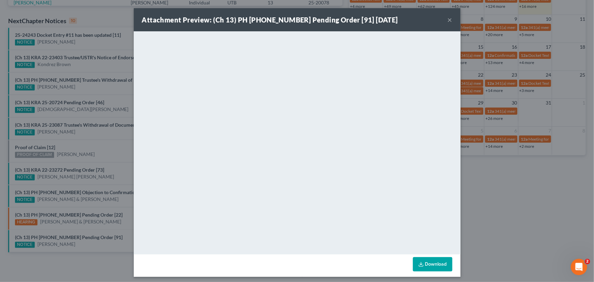
click at [103, 236] on div "Attachment Preview: (Ch 13) PH 25-20913 Pending Order [91] 10/03/2025 × <object…" at bounding box center [297, 141] width 594 height 282
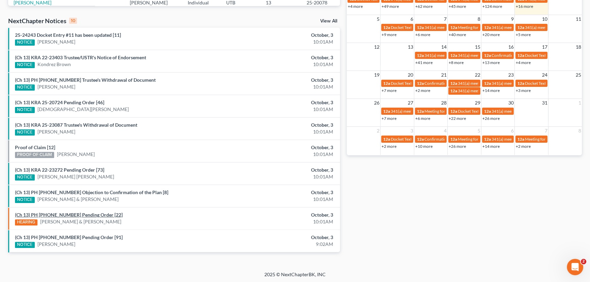
click at [78, 213] on link "(Ch 13) PH 25-24071 Pending Order [22]" at bounding box center [69, 215] width 108 height 6
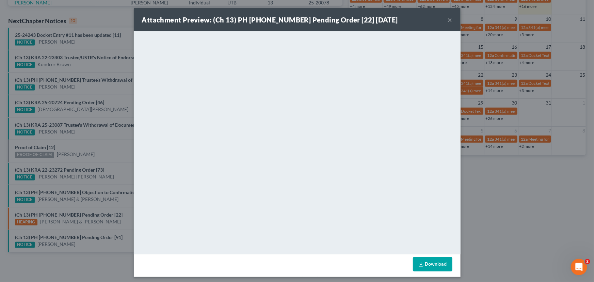
click at [111, 203] on div "Attachment Preview: (Ch 13) PH 25-24071 Pending Order [22] 10/03/2025 × <object…" at bounding box center [297, 141] width 594 height 282
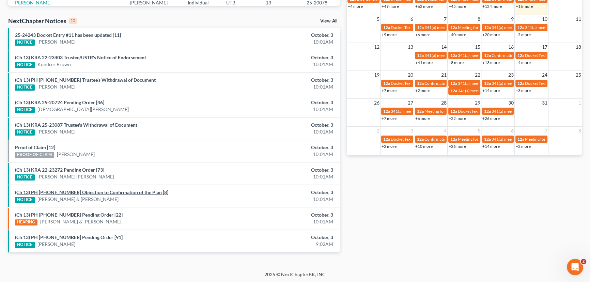
click at [111, 191] on link "(Ch 13) PH 25-25157 Objection to Confirmation of the Plan [8]" at bounding box center [91, 192] width 153 height 6
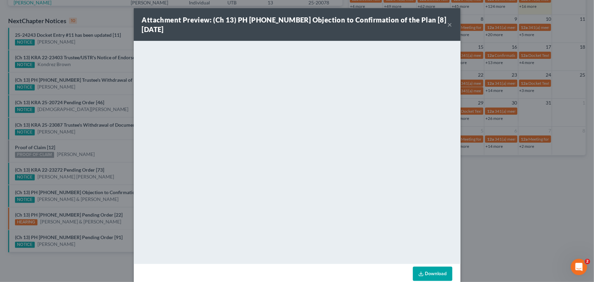
click at [449, 23] on button "×" at bounding box center [450, 24] width 5 height 8
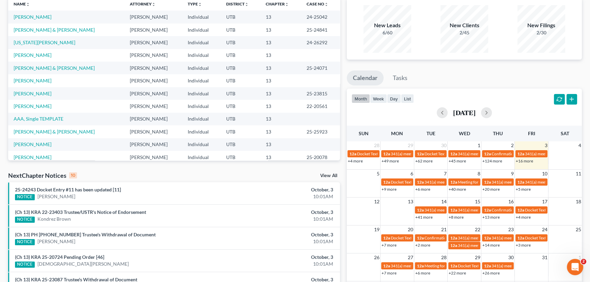
scroll to position [0, 0]
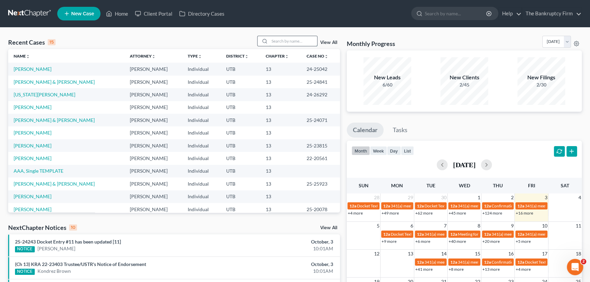
click at [272, 42] on input "search" at bounding box center [293, 41] width 48 height 10
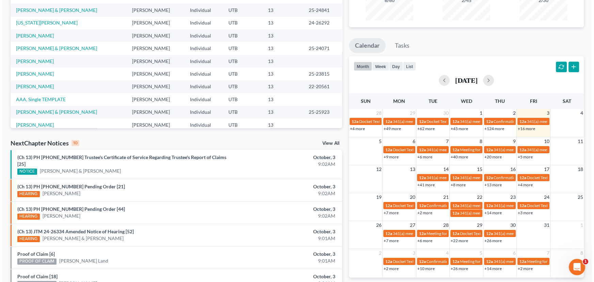
scroll to position [155, 0]
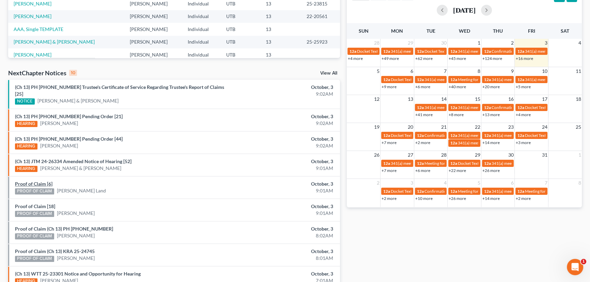
click at [36, 181] on link "Proof of Claim [6]" at bounding box center [33, 184] width 37 height 6
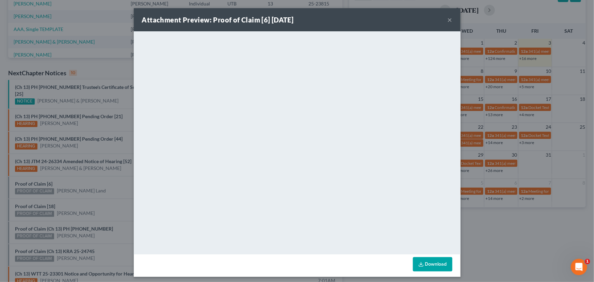
click at [90, 193] on div "Attachment Preview: Proof of Claim [6] 10/03/2025 × <object ng-attr-data='https…" at bounding box center [297, 141] width 594 height 282
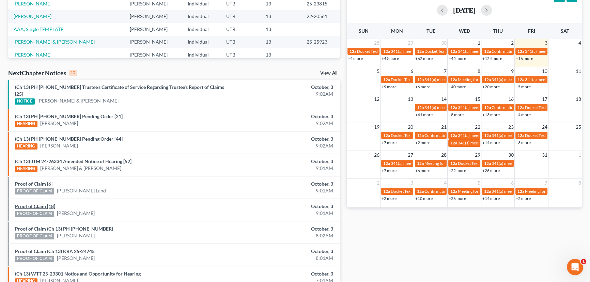
click at [43, 203] on link "Proof of Claim [18]" at bounding box center [35, 206] width 40 height 6
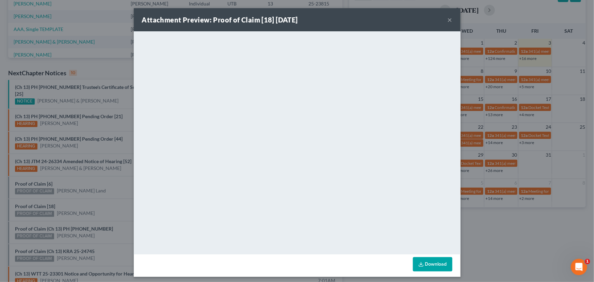
drag, startPoint x: 98, startPoint y: 194, endPoint x: 88, endPoint y: 199, distance: 11.3
click at [98, 194] on div "Attachment Preview: Proof of Claim [18] 10/03/2025 × <object ng-attr-data='http…" at bounding box center [297, 141] width 594 height 282
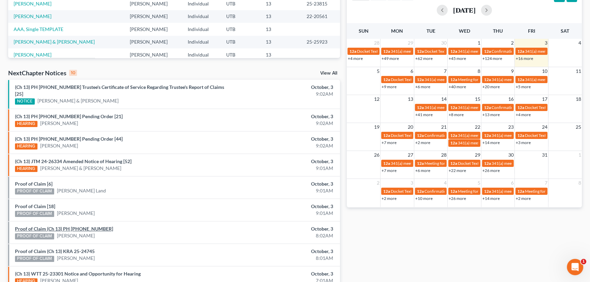
click at [47, 226] on link "Proof of Claim (Ch 13) PH 25-24271" at bounding box center [64, 229] width 98 height 6
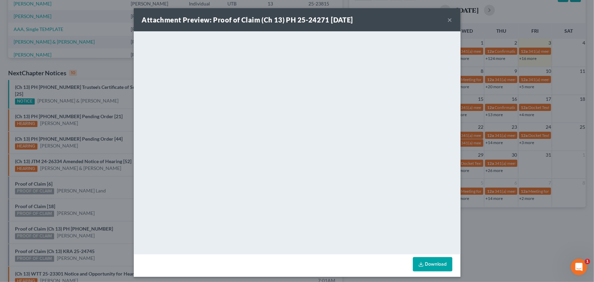
drag, startPoint x: 116, startPoint y: 206, endPoint x: 75, endPoint y: 228, distance: 47.7
click at [113, 209] on div "Attachment Preview: Proof of Claim (Ch 13) PH 25-24271 10/03/2025 × <object ng-…" at bounding box center [297, 141] width 594 height 282
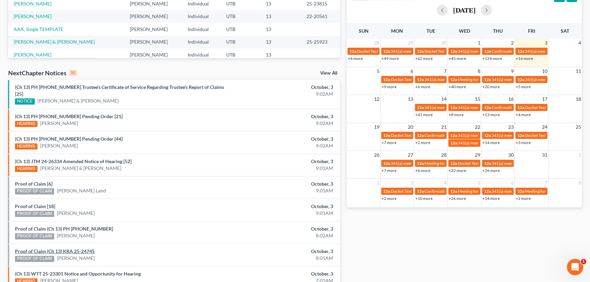
click at [43, 248] on link "Proof of Claim (Ch 13) KRA 25-24745" at bounding box center [55, 251] width 80 height 6
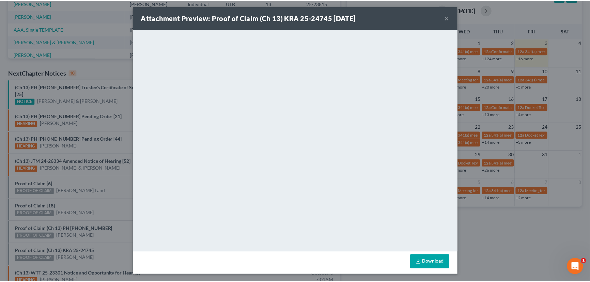
scroll to position [3, 0]
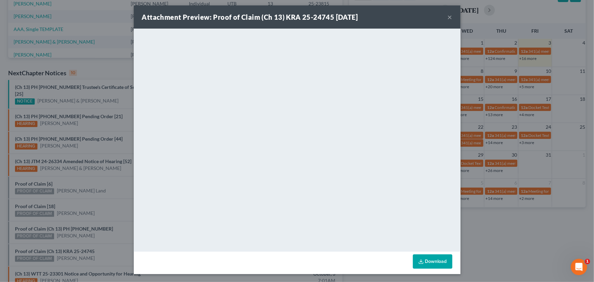
click at [99, 200] on div "Attachment Preview: Proof of Claim (Ch 13) KRA 25-24745 10/03/2025 × <object ng…" at bounding box center [297, 141] width 594 height 282
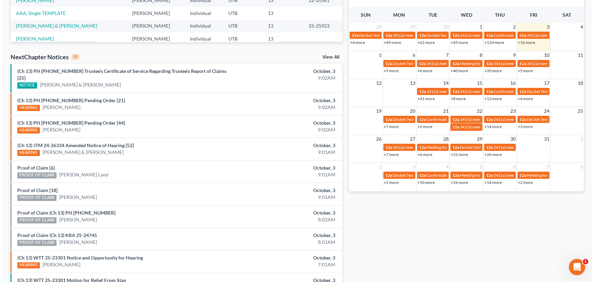
scroll to position [207, 0]
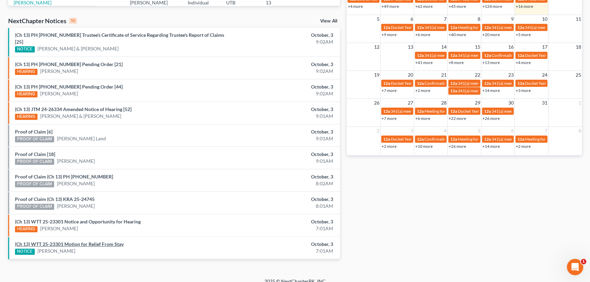
click at [98, 241] on link "(Ch 13) WTT 25-23301 Motion for Relief From Stay" at bounding box center [69, 244] width 109 height 6
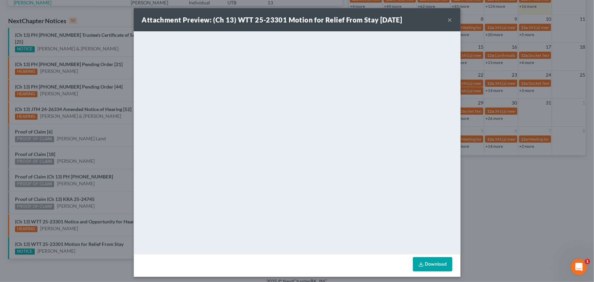
click at [113, 197] on div "Attachment Preview: (Ch 13) WTT 25-23301 Motion for Relief From Stay 10/03/2025…" at bounding box center [297, 141] width 594 height 282
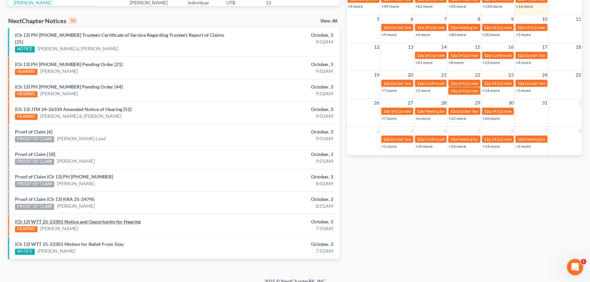
click at [82, 219] on link "(Ch 13) WTT 25-23301 Notice and Opportunity for Hearing" at bounding box center [78, 222] width 126 height 6
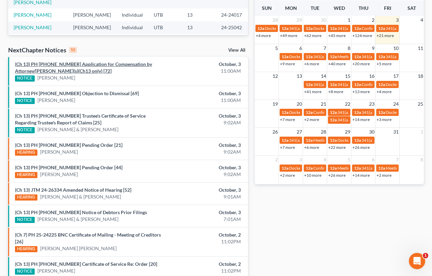
click at [61, 65] on link "(Ch 13) PH [PHONE_NUMBER] Application for Compensation by Attorney/[PERSON_NAME…" at bounding box center [83, 67] width 137 height 13
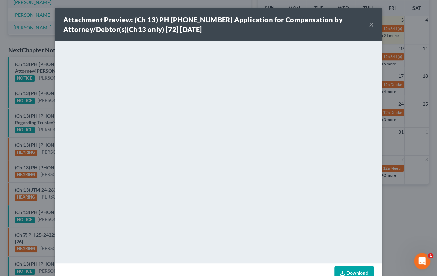
click at [27, 82] on div "Attachment Preview: (Ch 13) PH 23-24757 Application for Compensation by Attorne…" at bounding box center [218, 138] width 437 height 276
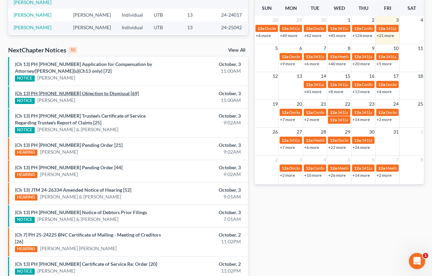
click at [53, 92] on link "(Ch 13) PH 23-24757 Objection to Dismissal [69]" at bounding box center [77, 94] width 124 height 6
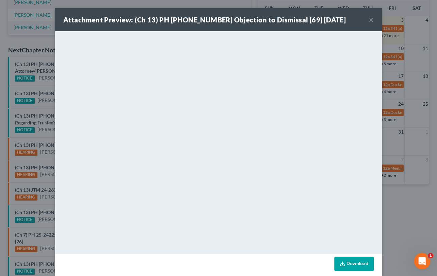
click at [45, 81] on div "Attachment Preview: (Ch 13) PH 23-24757 Objection to Dismissal [69] 10/03/2025 …" at bounding box center [218, 138] width 437 height 276
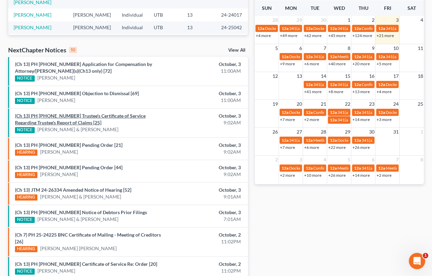
click at [60, 116] on link "(Ch 13) PH [PHONE_NUMBER] Trustee's Certificate of Service Regarding Trustee's …" at bounding box center [80, 119] width 131 height 13
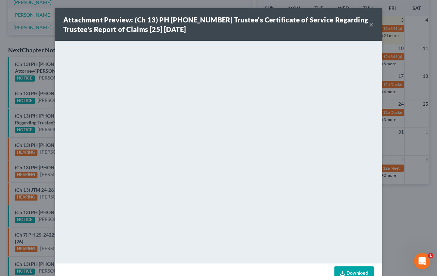
drag, startPoint x: 39, startPoint y: 106, endPoint x: 46, endPoint y: 107, distance: 7.7
click at [40, 106] on div "Attachment Preview: (Ch 13) PH 25-20028 Trustee's Certificate of Service Regard…" at bounding box center [218, 138] width 437 height 276
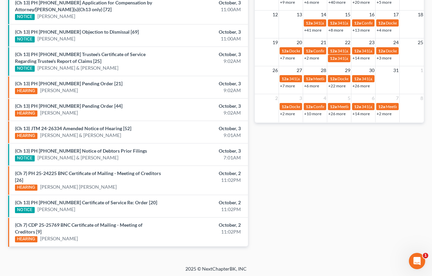
scroll to position [239, 0]
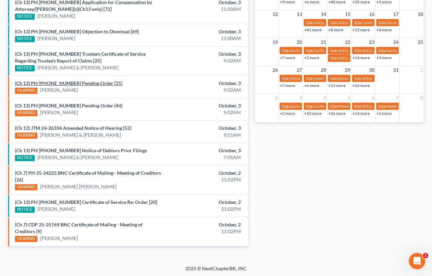
click at [61, 82] on link "(Ch 13) PH [PHONE_NUMBER] Pending Order [21]" at bounding box center [69, 83] width 108 height 6
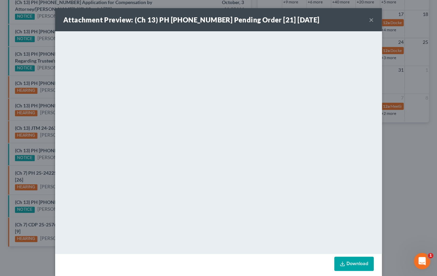
click at [32, 94] on div "Attachment Preview: (Ch 13) PH 25-23303 Pending Order [21] 10/03/2025 × <object…" at bounding box center [218, 138] width 437 height 276
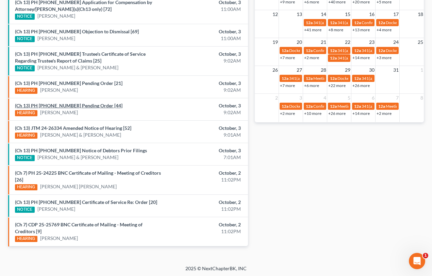
click at [55, 104] on link "(Ch 13) PH [PHONE_NUMBER] Pending Order [44]" at bounding box center [69, 106] width 108 height 6
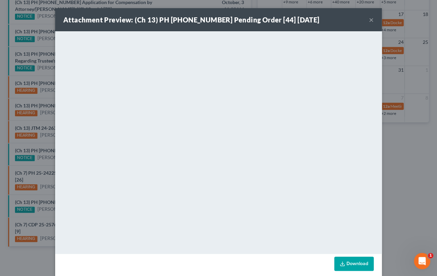
click at [41, 97] on div "Attachment Preview: (Ch 13) PH 25-21025 Pending Order [44] 10/03/2025 × <object…" at bounding box center [218, 138] width 437 height 276
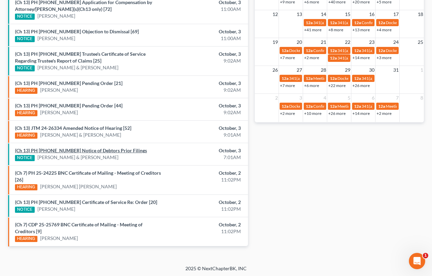
click at [75, 150] on link "(Ch 13) PH 25-25923 Notice of Debtors Prior Filings" at bounding box center [81, 151] width 132 height 6
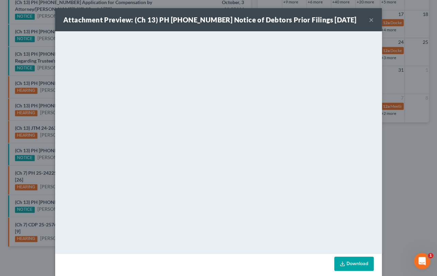
click at [41, 156] on div "Attachment Preview: (Ch 13) PH 25-25923 Notice of Debtors Prior Filings 10/03/2…" at bounding box center [218, 138] width 437 height 276
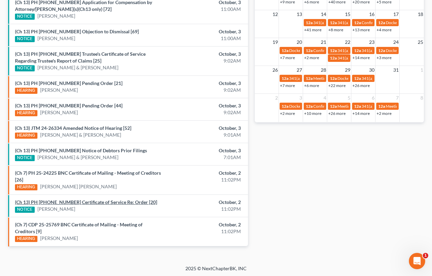
click at [87, 201] on link "(Ch 13) PH 25-24132 Certificate of Service Re: Order [20]" at bounding box center [86, 202] width 142 height 6
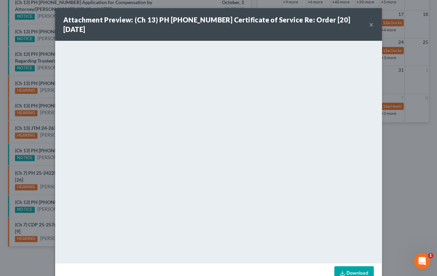
click at [44, 206] on div "Attachment Preview: (Ch 13) PH 25-24132 Certificate of Service Re: Order [20] 1…" at bounding box center [218, 138] width 437 height 276
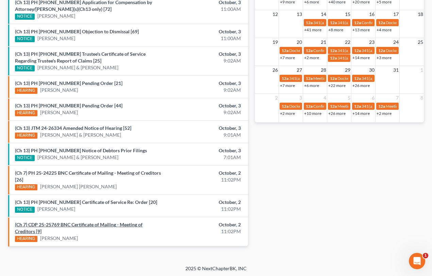
click at [79, 225] on link "(Ch 7) CDP 25-25769 BNC Certificate of Mailing - Meeting of Creditors [9]" at bounding box center [79, 228] width 128 height 13
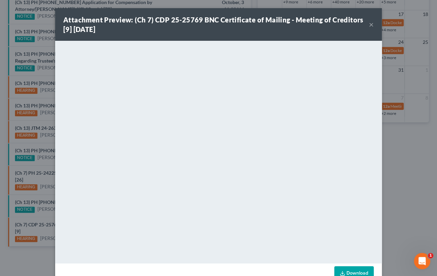
click at [272, 14] on div "Attachment Preview: (Ch 7) CDP 25-25769 BNC Certificate of Mailing - Meeting of…" at bounding box center [218, 24] width 327 height 33
click at [369, 26] on button "×" at bounding box center [371, 24] width 5 height 8
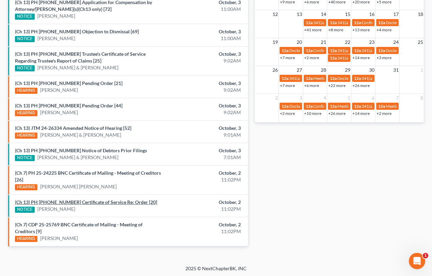
click at [65, 202] on link "(Ch 13) PH 25-24132 Certificate of Service Re: Order [20]" at bounding box center [86, 202] width 142 height 6
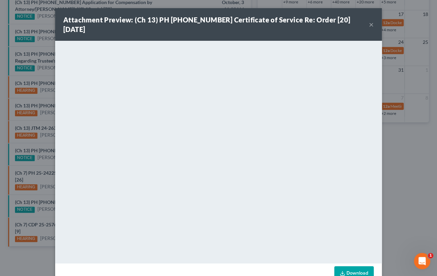
click at [31, 196] on div "Attachment Preview: (Ch 13) PH 25-24132 Certificate of Service Re: Order [20] 1…" at bounding box center [218, 138] width 437 height 276
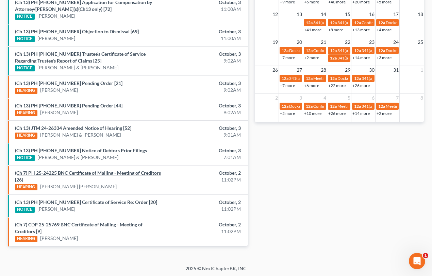
click at [85, 173] on link "(Ch 7) PH 25-24225 BNC Certificate of Mailing - Meeting of Creditors [26]" at bounding box center [88, 176] width 146 height 13
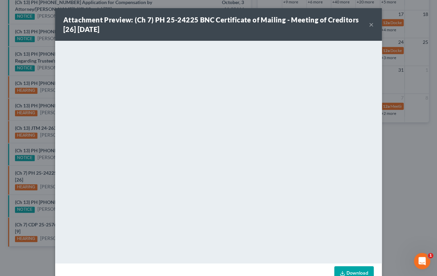
click at [38, 163] on div "Attachment Preview: (Ch 7) PH 25-24225 BNC Certificate of Mailing - Meeting of …" at bounding box center [218, 138] width 437 height 276
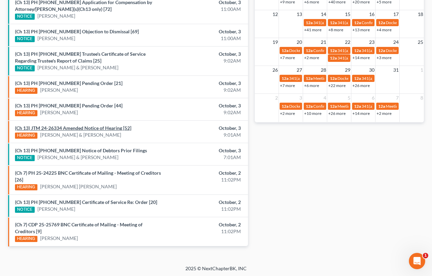
click at [75, 128] on link "(Ch 13) JTM 24-26334 Amended Notice of Hearing [52]" at bounding box center [73, 128] width 116 height 6
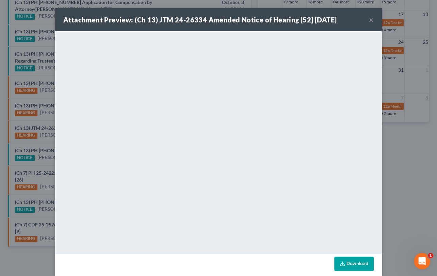
click at [369, 19] on button "×" at bounding box center [371, 20] width 5 height 8
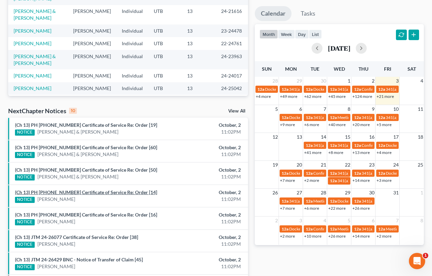
scroll to position [212, 0]
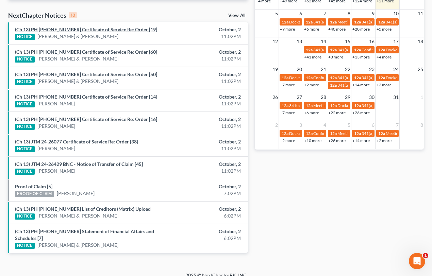
click at [77, 31] on link "(Ch 13) PH [PHONE_NUMBER] Certificate of Service Re: Order [19]" at bounding box center [86, 30] width 142 height 6
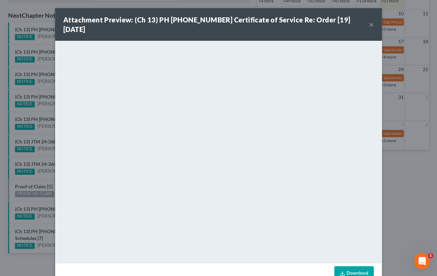
click at [42, 44] on div "Attachment Preview: (Ch 13) PH [PHONE_NUMBER] Certificate of Service Re: Order …" at bounding box center [218, 138] width 437 height 276
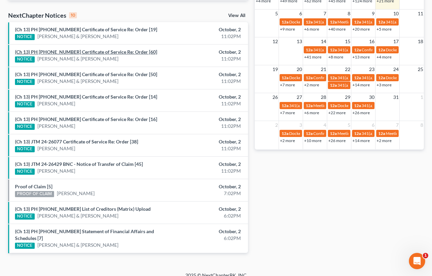
click at [43, 50] on link "(Ch 13) PH [PHONE_NUMBER] Certificate of Service Re: Order [60]" at bounding box center [86, 52] width 142 height 6
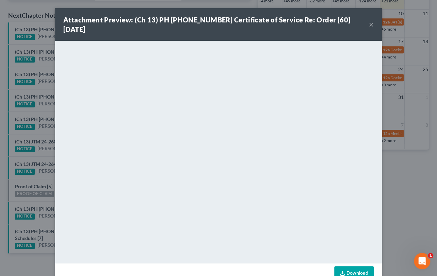
click at [36, 68] on div "Attachment Preview: (Ch 13) PH [PHONE_NUMBER] Certificate of Service Re: Order …" at bounding box center [218, 138] width 437 height 276
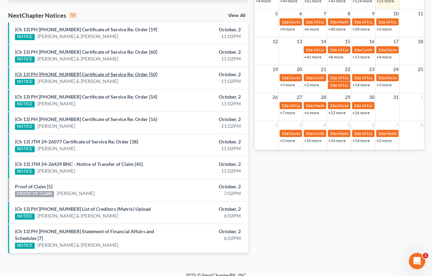
click at [42, 74] on link "(Ch 13) PH [PHONE_NUMBER] Certificate of Service Re: Order [50]" at bounding box center [86, 74] width 142 height 6
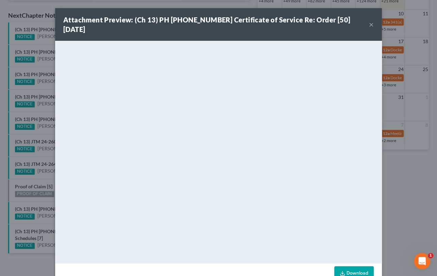
click at [41, 89] on div "Attachment Preview: (Ch 13) PH [PHONE_NUMBER] Certificate of Service Re: Order …" at bounding box center [218, 138] width 437 height 276
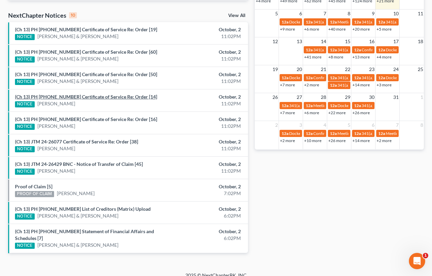
click at [43, 95] on link "(Ch 13) PH 25-23198 Certificate of Service Re: Order [14]" at bounding box center [86, 97] width 142 height 6
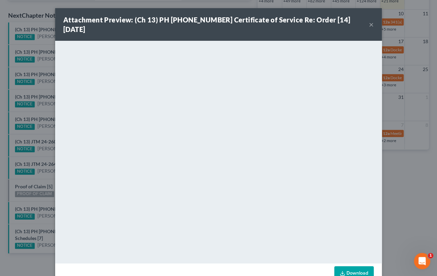
click at [33, 108] on div "Attachment Preview: (Ch 13) PH 25-23198 Certificate of Service Re: Order [14] 1…" at bounding box center [218, 138] width 437 height 276
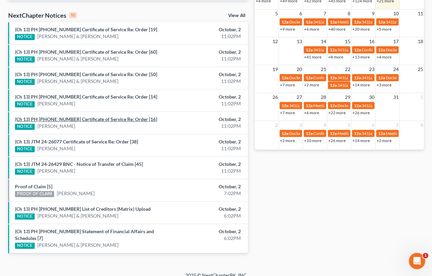
click at [47, 119] on link "(Ch 13) PH 25-23181 Certificate of Service Re: Order [16]" at bounding box center [86, 119] width 142 height 6
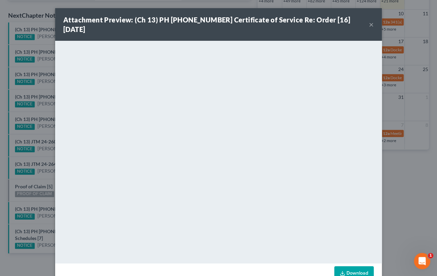
click at [41, 131] on div "Attachment Preview: (Ch 13) PH 25-23181 Certificate of Service Re: Order [16] 1…" at bounding box center [218, 138] width 437 height 276
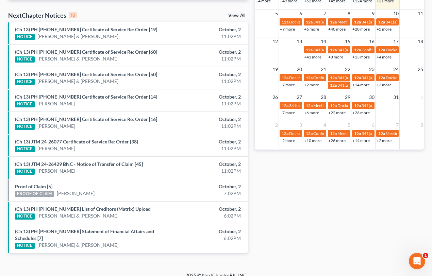
click at [49, 141] on link "(Ch 13) JTM 24-26077 Certificate of Service Re: Order [38]" at bounding box center [76, 142] width 123 height 6
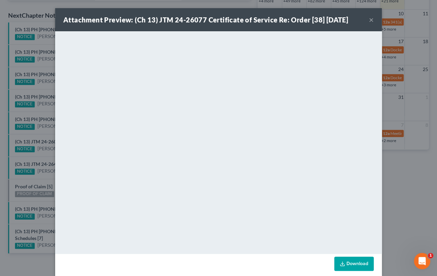
click at [39, 132] on div "Attachment Preview: (Ch 13) JTM 24-26077 Certificate of Service Re: Order [38] …" at bounding box center [218, 138] width 437 height 276
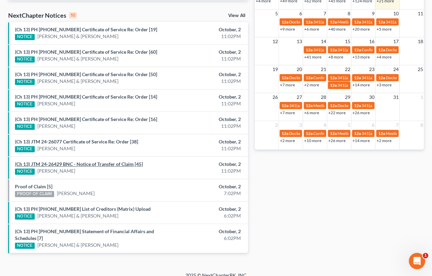
click at [61, 165] on link "(Ch 13) JTM 24-26429 BNC - Notice of Transfer of Claim [45]" at bounding box center [79, 164] width 128 height 6
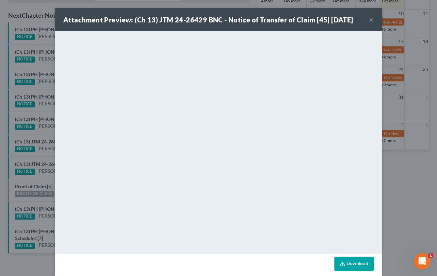
click at [41, 158] on div "Attachment Preview: (Ch 13) JTM 24-26429 BNC - Notice of Transfer of Claim [45]…" at bounding box center [218, 138] width 437 height 276
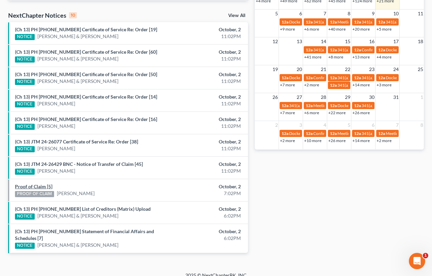
click at [37, 185] on link "Proof of Claim [5]" at bounding box center [33, 187] width 37 height 6
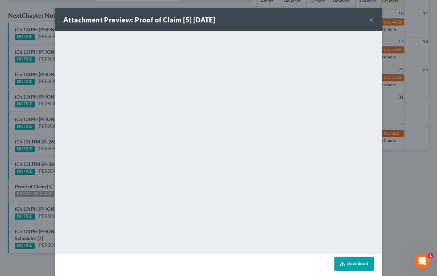
click at [37, 175] on div "Attachment Preview: Proof of Claim [5] 10/02/2025 × <object ng-attr-data='https…" at bounding box center [218, 138] width 437 height 276
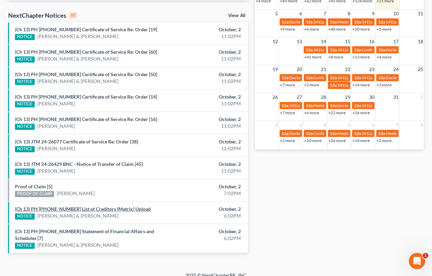
click at [46, 208] on link "(Ch 13) PH 25-25923 List of Creditors (Matrix) Upload" at bounding box center [83, 209] width 136 height 6
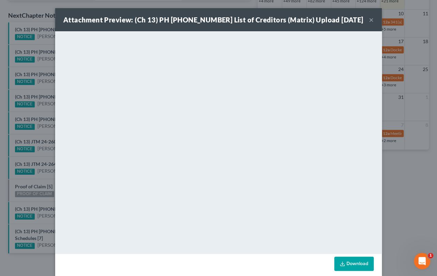
click at [35, 199] on div "Attachment Preview: (Ch 13) PH 25-25923 List of Creditors (Matrix) Upload 10/02…" at bounding box center [218, 138] width 437 height 276
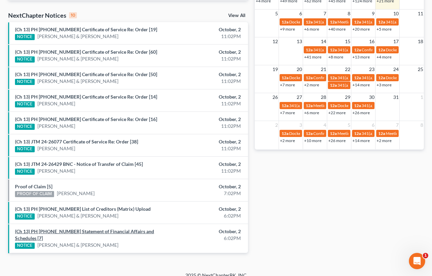
click at [62, 229] on link "(Ch 13) PH 25-25923 Statement of Financial Affairs and Schedules [7]" at bounding box center [84, 235] width 139 height 13
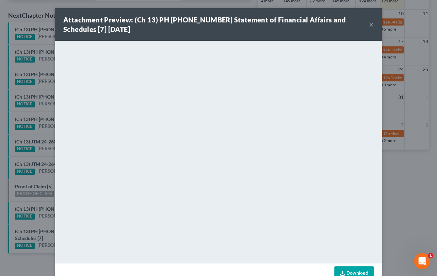
click at [36, 199] on div "Attachment Preview: (Ch 13) PH 25-25923 Statement of Financial Affairs and Sche…" at bounding box center [218, 138] width 437 height 276
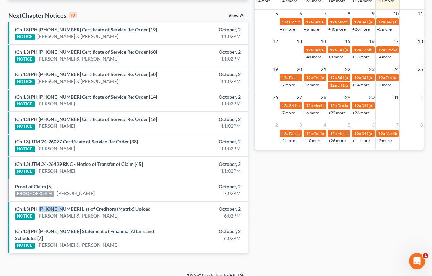
drag, startPoint x: 59, startPoint y: 202, endPoint x: 39, endPoint y: 205, distance: 19.6
click at [39, 205] on li "(Ch 13) PH 25-25923 List of Creditors (Matrix) Upload NOTICE Angela Thompson & …" at bounding box center [128, 213] width 240 height 22
copy link "25-25923"
click at [40, 186] on link "Proof of Claim [5]" at bounding box center [33, 187] width 37 height 6
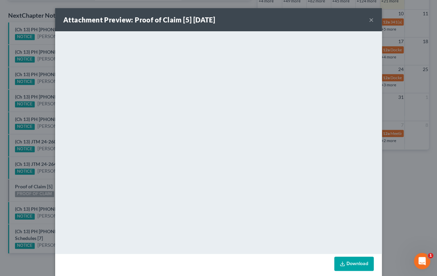
click at [49, 181] on div "Attachment Preview: Proof of Claim [5] 10/02/2025 × <object ng-attr-data='https…" at bounding box center [218, 138] width 437 height 276
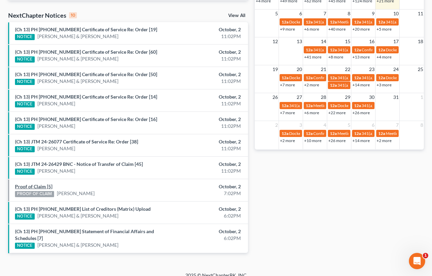
click at [39, 187] on link "Proof of Claim [5]" at bounding box center [33, 187] width 37 height 6
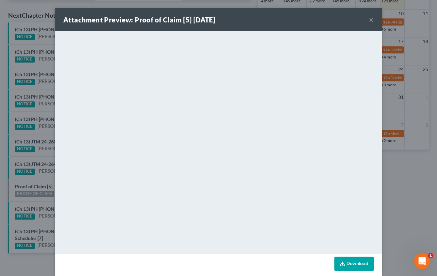
click at [48, 182] on div "Attachment Preview: Proof of Claim [5] 10/02/2025 × <object ng-attr-data='https…" at bounding box center [218, 138] width 437 height 276
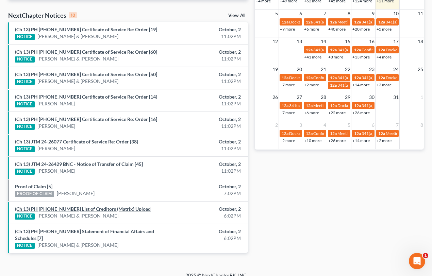
click at [63, 207] on link "(Ch 13) PH 25-25923 List of Creditors (Matrix) Upload" at bounding box center [83, 209] width 136 height 6
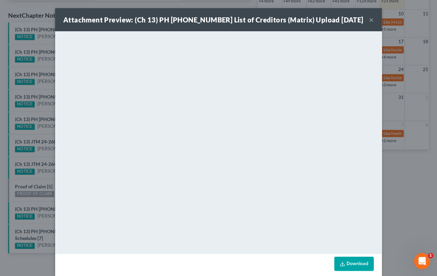
click at [38, 203] on div "Attachment Preview: (Ch 13) PH 25-25923 List of Creditors (Matrix) Upload 10/02…" at bounding box center [218, 138] width 437 height 276
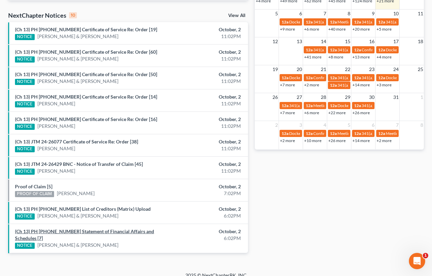
click at [56, 229] on link "(Ch 13) PH 25-25923 Statement of Financial Affairs and Schedules [7]" at bounding box center [84, 235] width 139 height 13
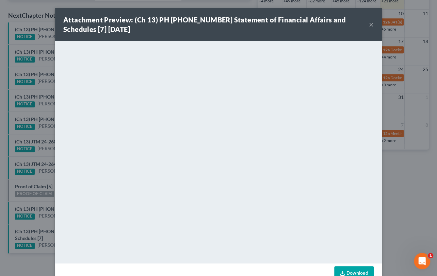
click at [43, 222] on div "Attachment Preview: (Ch 13) PH 25-25923 Statement of Financial Affairs and Sche…" at bounding box center [218, 138] width 437 height 276
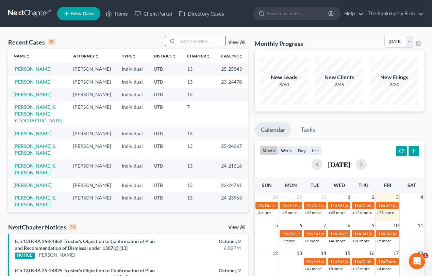
click at [184, 39] on input "search" at bounding box center [202, 41] width 48 height 10
type input "[PERSON_NAME]"
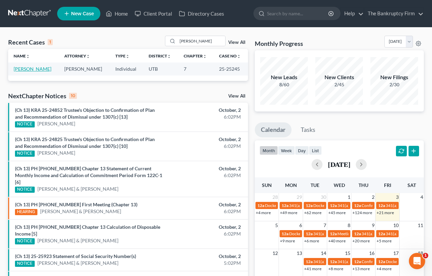
click at [26, 68] on link "[PERSON_NAME]" at bounding box center [33, 69] width 38 height 6
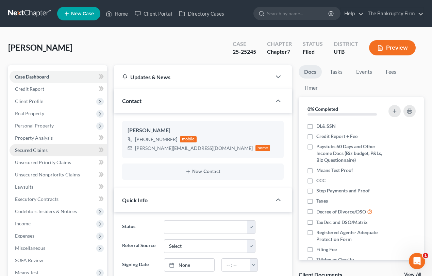
scroll to position [61, 0]
click at [34, 149] on span "Secured Claims" at bounding box center [31, 150] width 33 height 6
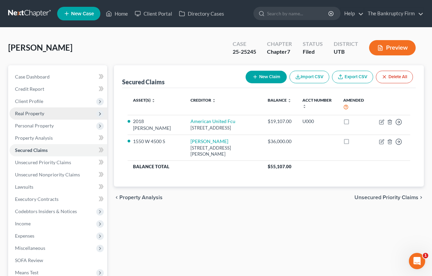
click at [36, 114] on span "Real Property" at bounding box center [29, 114] width 29 height 6
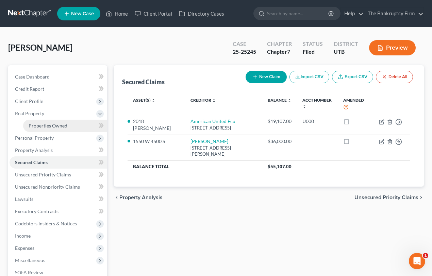
click at [48, 125] on span "Properties Owned" at bounding box center [48, 126] width 39 height 6
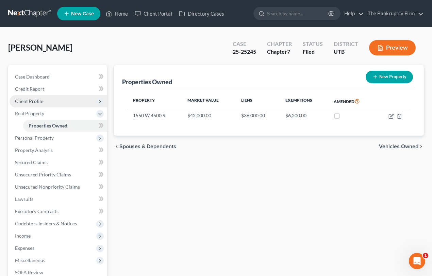
click at [34, 100] on span "Client Profile" at bounding box center [29, 101] width 28 height 6
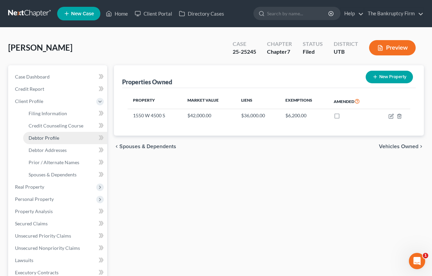
click at [51, 139] on span "Debtor Profile" at bounding box center [44, 138] width 31 height 6
select select "3"
select select "0"
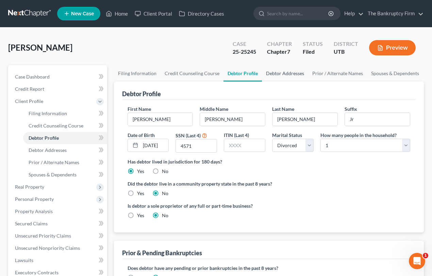
click at [277, 73] on link "Debtor Addresses" at bounding box center [285, 73] width 46 height 16
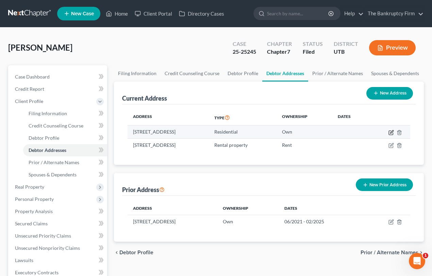
click at [391, 131] on icon "button" at bounding box center [391, 132] width 5 height 5
select select "46"
select select "0"
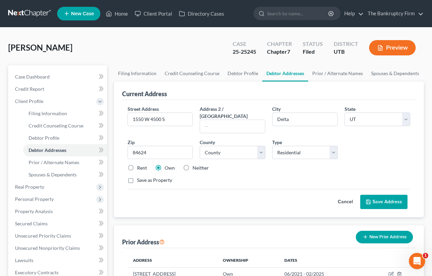
click at [251, 165] on div "Street Address * 1550 W 4500 S Address 2 / [GEOGRAPHIC_DATA] * [GEOGRAPHIC_DATA…" at bounding box center [269, 148] width 290 height 84
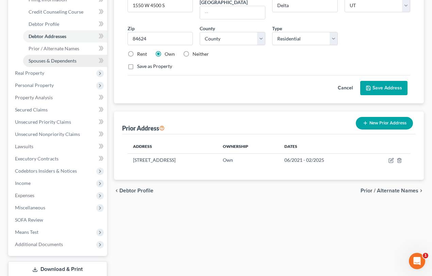
scroll to position [155, 0]
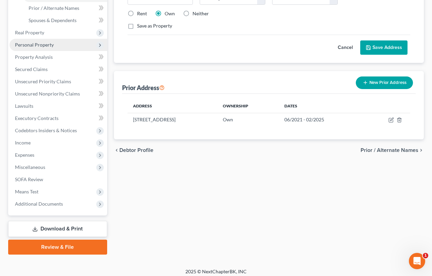
click at [41, 45] on span "Personal Property" at bounding box center [34, 45] width 39 height 6
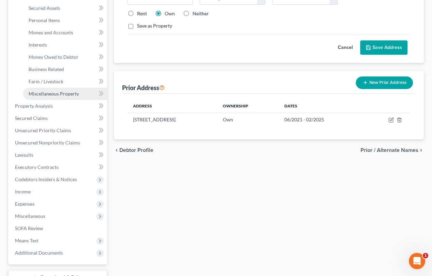
click at [65, 91] on span "Miscellaneous Property" at bounding box center [54, 94] width 50 height 6
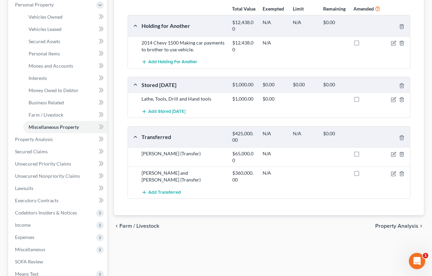
scroll to position [124, 0]
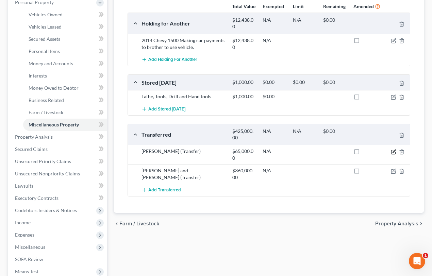
click at [393, 154] on icon "button" at bounding box center [393, 152] width 4 height 4
select select "Ordinary ([DATE])"
select select "46"
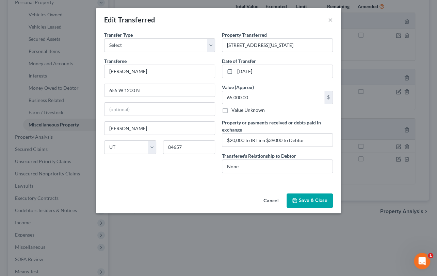
click at [300, 198] on button "Save & Close" at bounding box center [310, 201] width 46 height 14
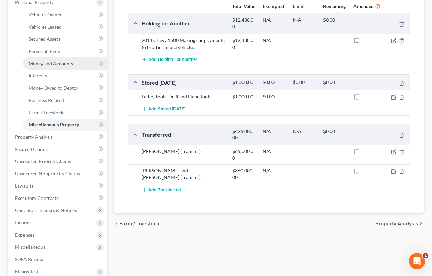
click at [57, 64] on span "Money and Accounts" at bounding box center [51, 64] width 45 height 6
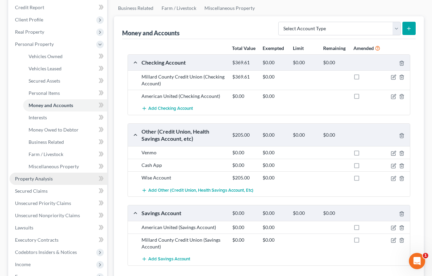
scroll to position [124, 0]
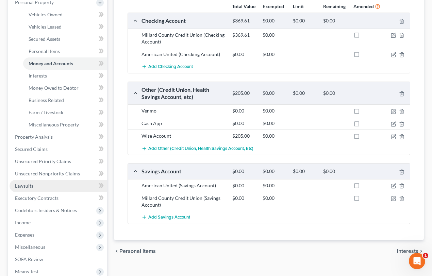
click at [31, 187] on span "Lawsuits" at bounding box center [24, 186] width 18 height 6
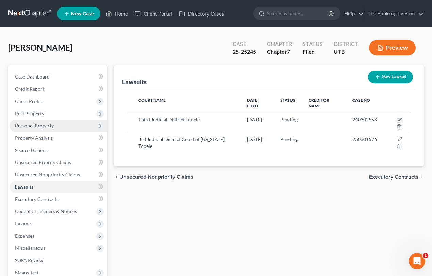
click at [42, 126] on span "Personal Property" at bounding box center [34, 126] width 39 height 6
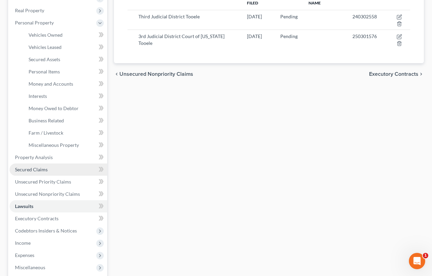
scroll to position [124, 0]
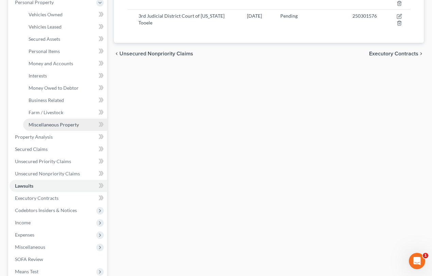
click at [63, 124] on span "Miscellaneous Property" at bounding box center [54, 125] width 50 height 6
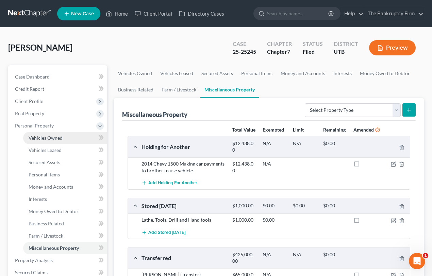
click at [41, 136] on span "Vehicles Owned" at bounding box center [46, 138] width 34 height 6
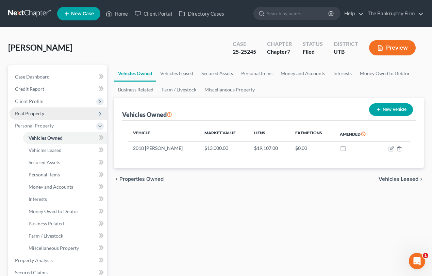
click at [32, 114] on span "Real Property" at bounding box center [29, 114] width 29 height 6
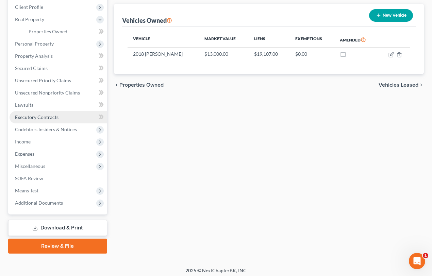
scroll to position [97, 0]
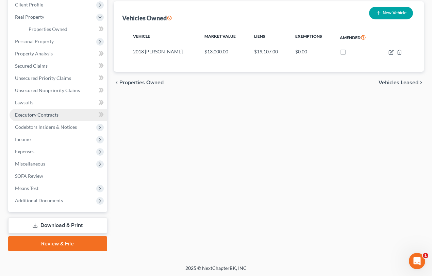
click at [42, 112] on span "Executory Contracts" at bounding box center [37, 115] width 44 height 6
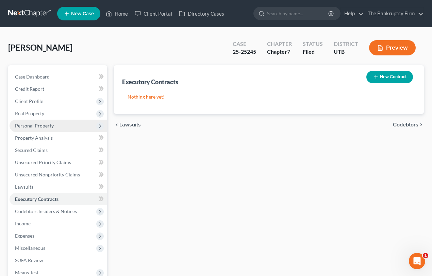
click at [39, 126] on span "Personal Property" at bounding box center [34, 126] width 39 height 6
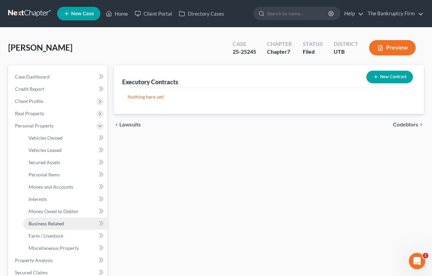
click at [52, 225] on span "Business Related" at bounding box center [46, 224] width 35 height 6
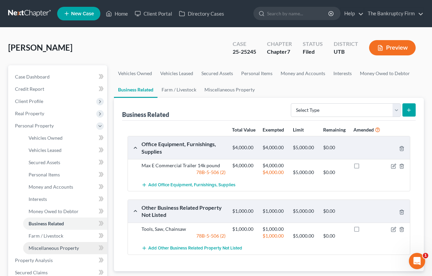
click at [57, 249] on span "Miscellaneous Property" at bounding box center [54, 248] width 50 height 6
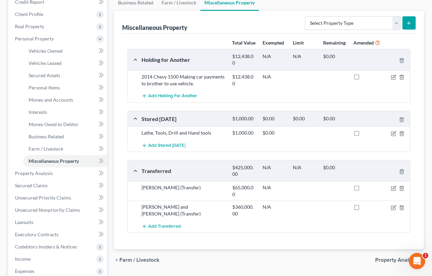
scroll to position [93, 0]
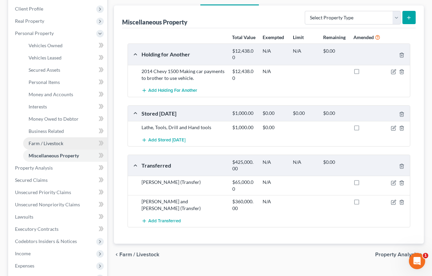
click at [35, 143] on span "Farm / Livestock" at bounding box center [46, 144] width 35 height 6
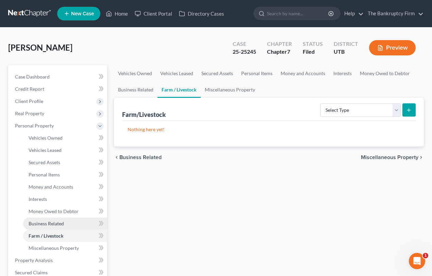
click at [44, 222] on span "Business Related" at bounding box center [46, 224] width 35 height 6
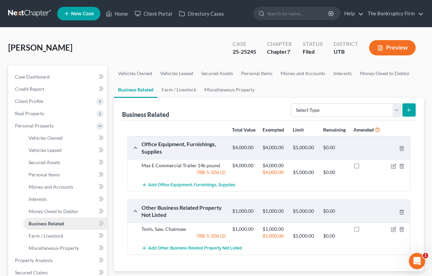
click at [42, 221] on span "Business Related" at bounding box center [46, 224] width 35 height 6
click at [52, 212] on span "Money Owed to Debtor" at bounding box center [54, 212] width 50 height 6
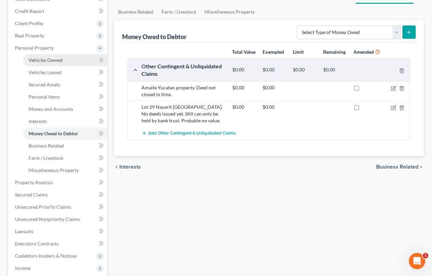
scroll to position [93, 0]
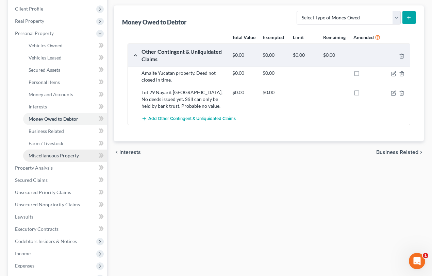
click at [45, 155] on span "Miscellaneous Property" at bounding box center [54, 156] width 50 height 6
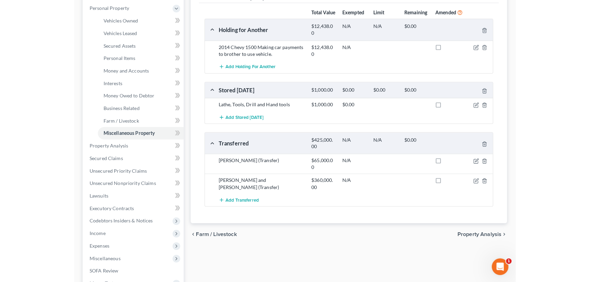
scroll to position [124, 0]
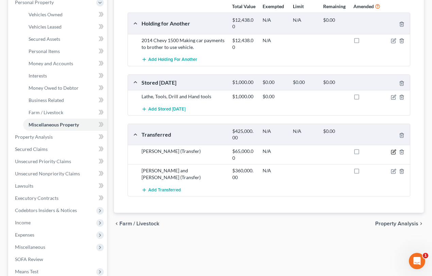
click at [394, 155] on icon "button" at bounding box center [393, 151] width 5 height 5
select select "Ordinary ([DATE])"
select select "46"
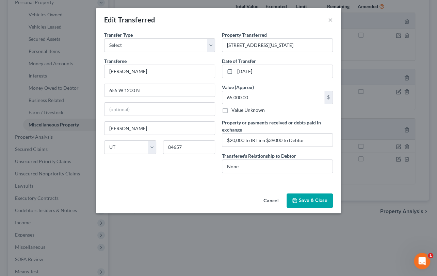
click at [307, 200] on button "Save & Close" at bounding box center [310, 201] width 46 height 14
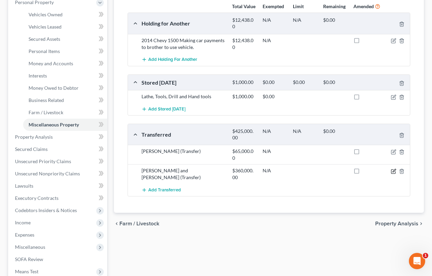
click at [393, 172] on icon "button" at bounding box center [394, 170] width 3 height 3
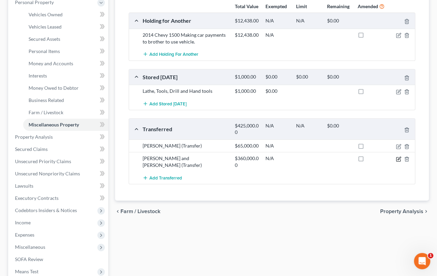
select select "Ordinary ([DATE])"
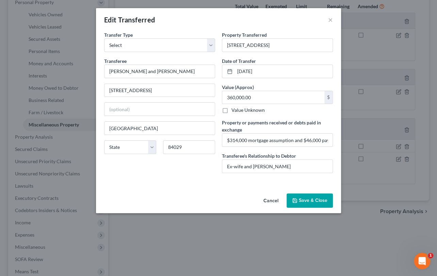
click at [311, 198] on button "Save & Close" at bounding box center [310, 201] width 46 height 14
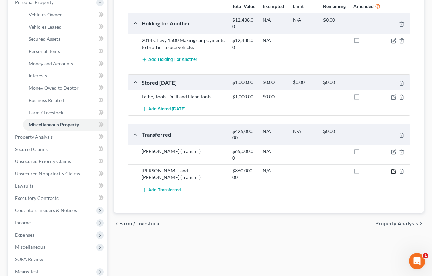
click at [395, 174] on icon "button" at bounding box center [393, 171] width 5 height 5
select select "Ordinary ([DATE])"
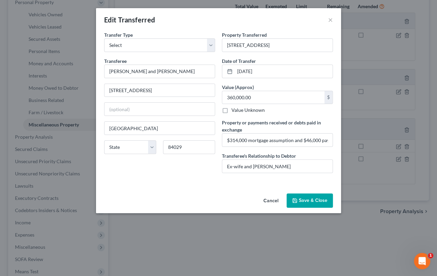
click at [313, 198] on button "Save & Close" at bounding box center [310, 201] width 46 height 14
